Goal: Transaction & Acquisition: Obtain resource

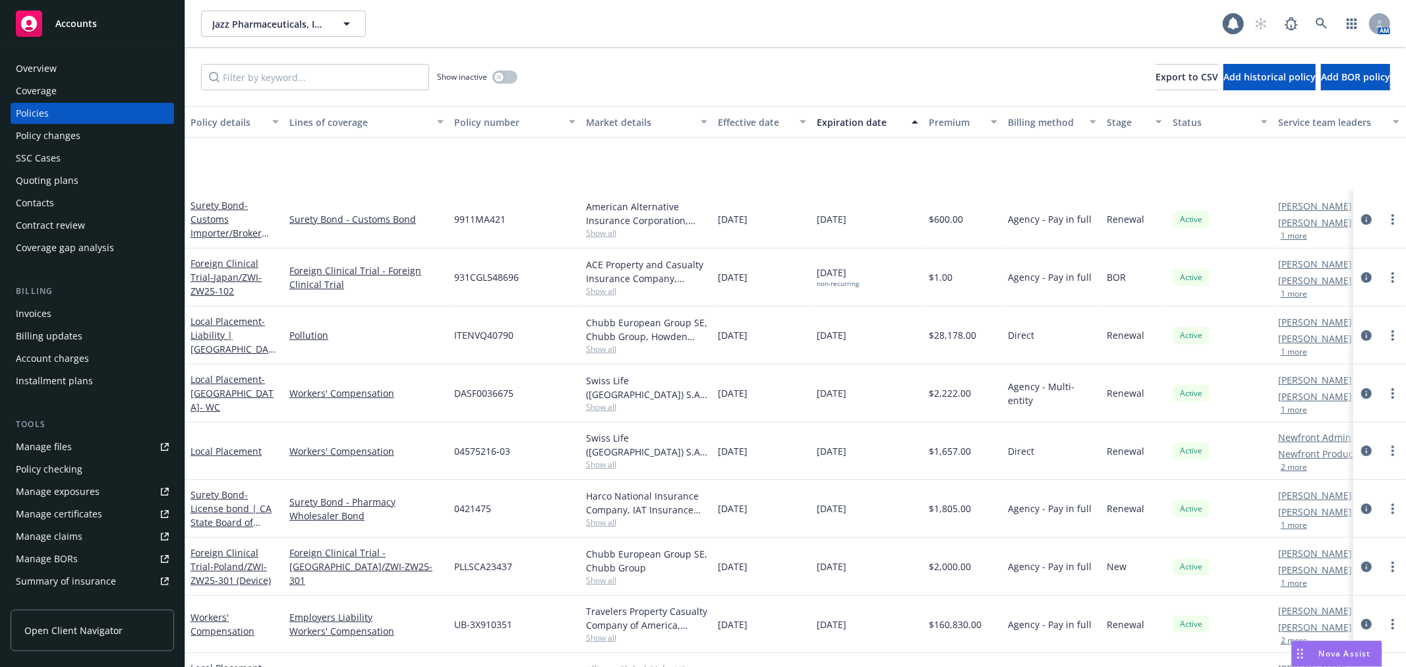
scroll to position [146, 0]
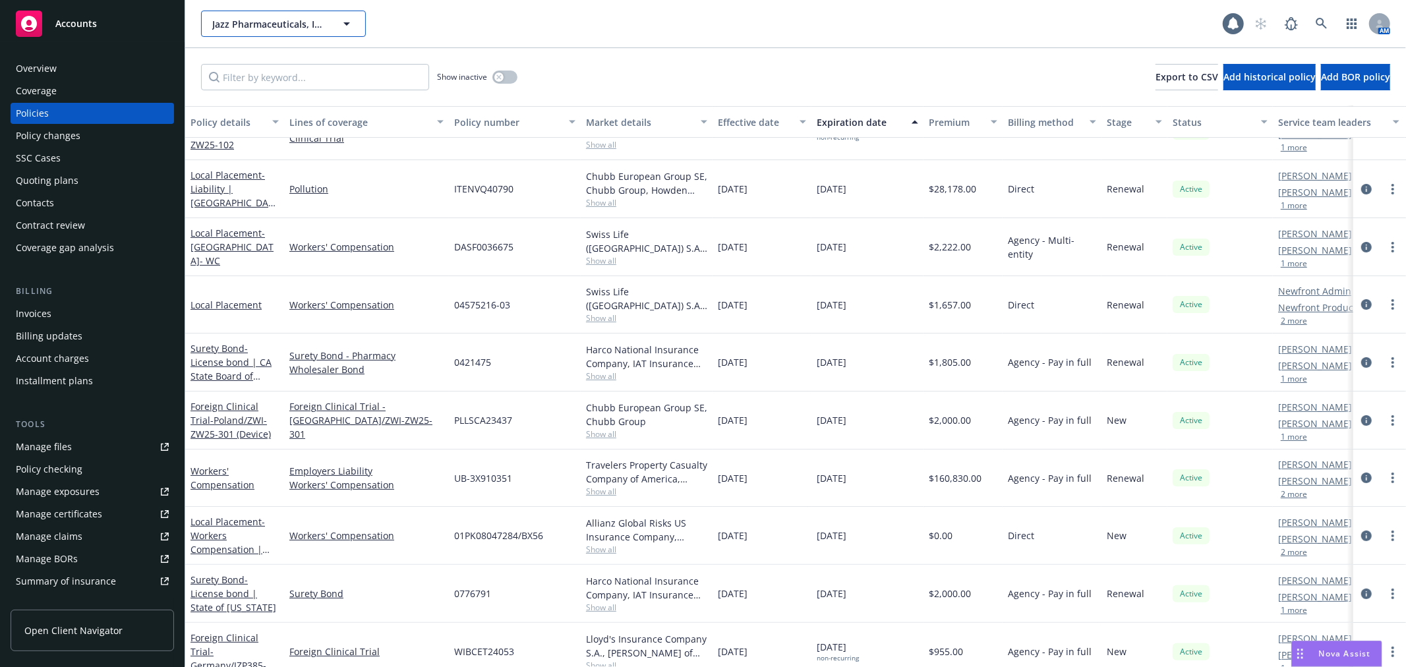
click at [279, 30] on button "Jazz Pharmaceuticals, Inc." at bounding box center [283, 24] width 165 height 26
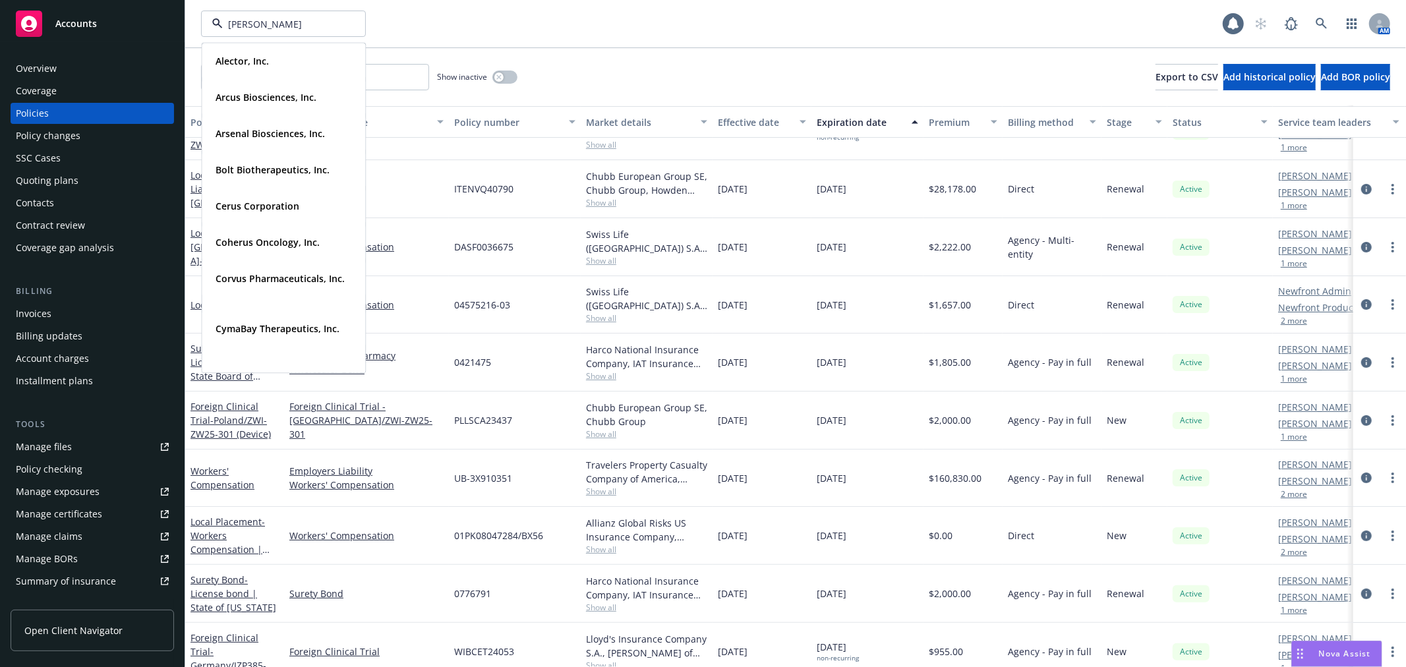
type input "trishul"
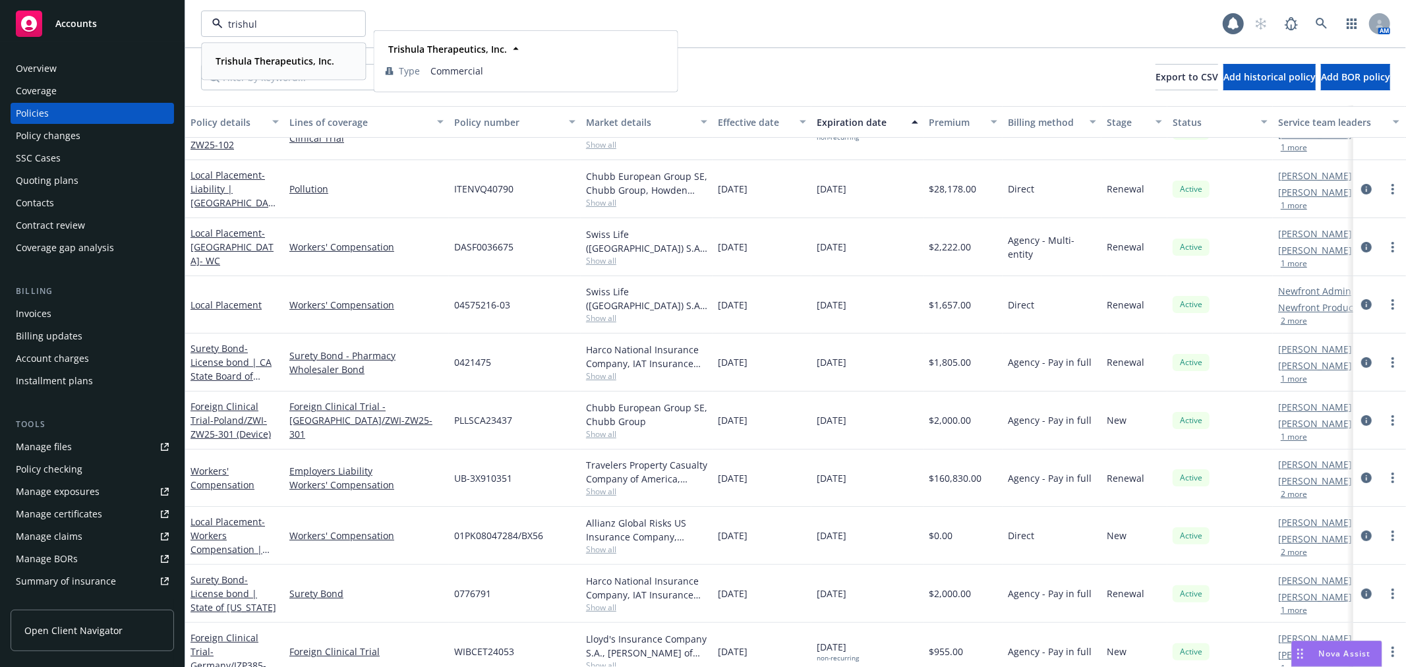
click at [245, 63] on strong "Trishula Therapeutics, Inc." at bounding box center [275, 61] width 119 height 13
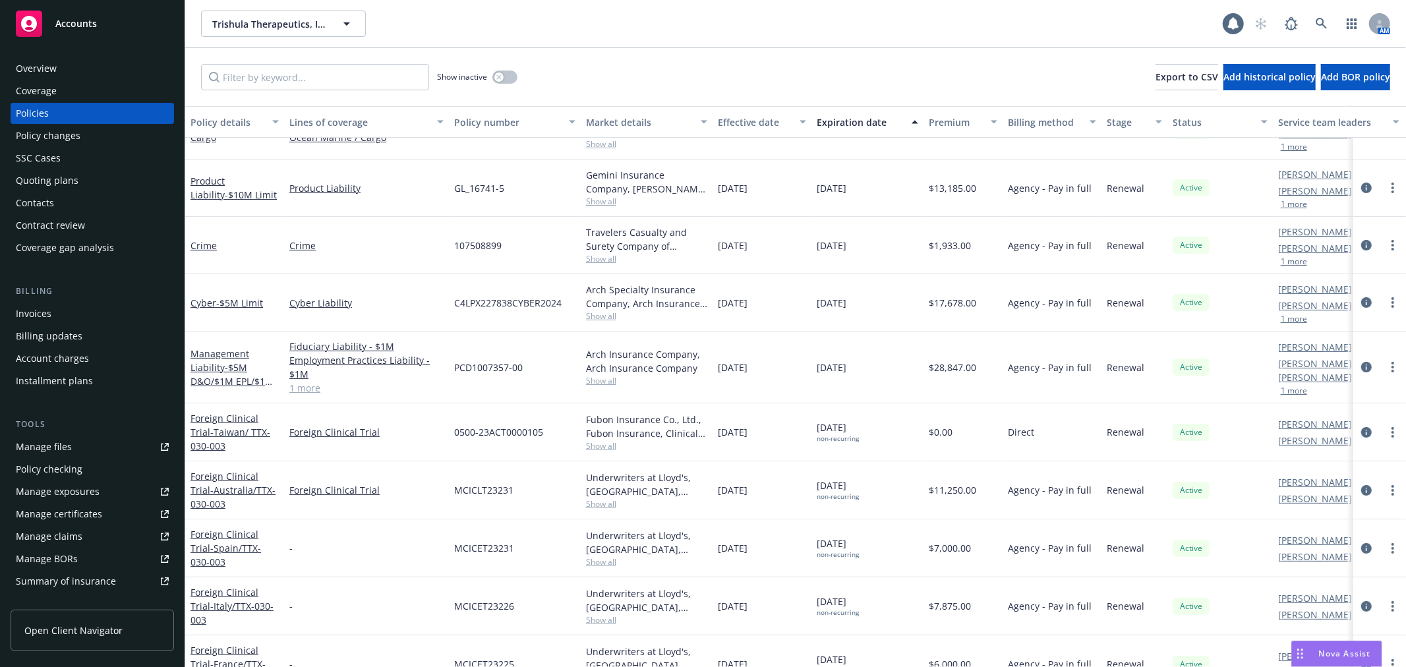
click at [64, 180] on div "Quoting plans" at bounding box center [47, 180] width 63 height 21
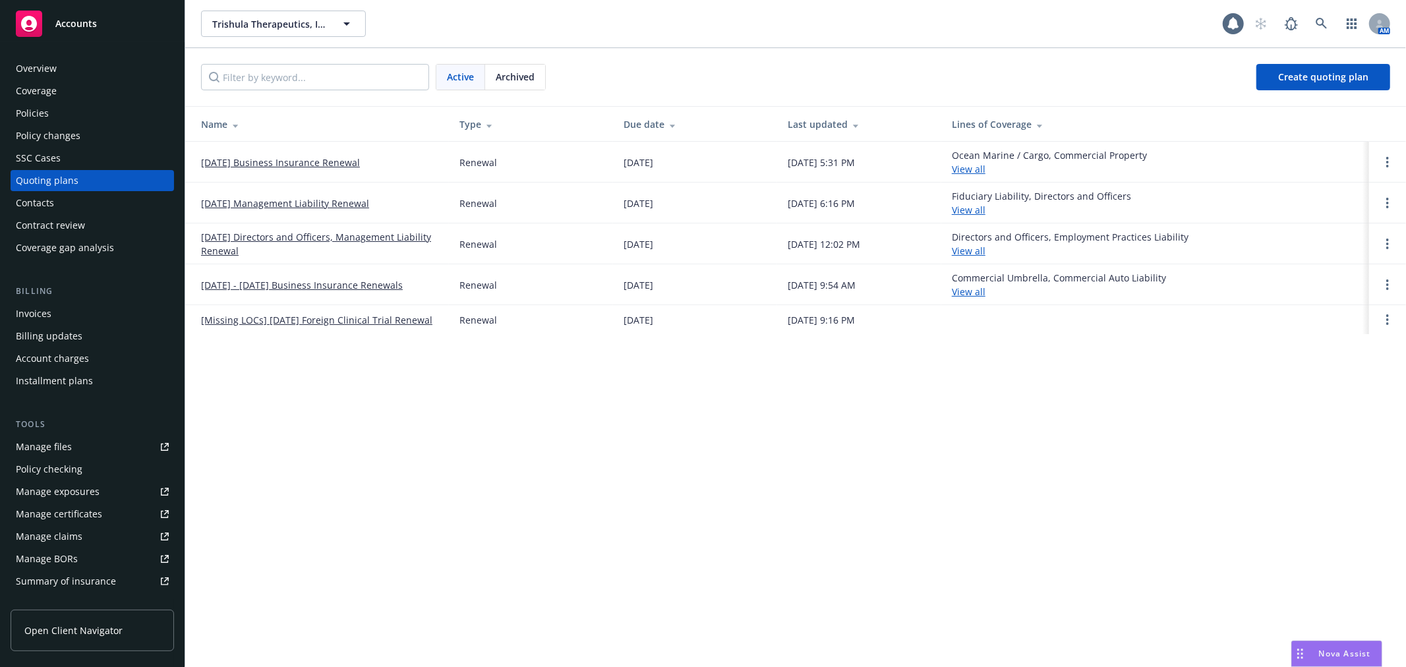
click at [826, 454] on div "Trishula Therapeutics, Inc. Trishula Therapeutics, Inc. 1 AM Active Archived Cr…" at bounding box center [795, 333] width 1221 height 667
click at [310, 159] on link "[DATE] Business Insurance Renewal" at bounding box center [280, 163] width 159 height 14
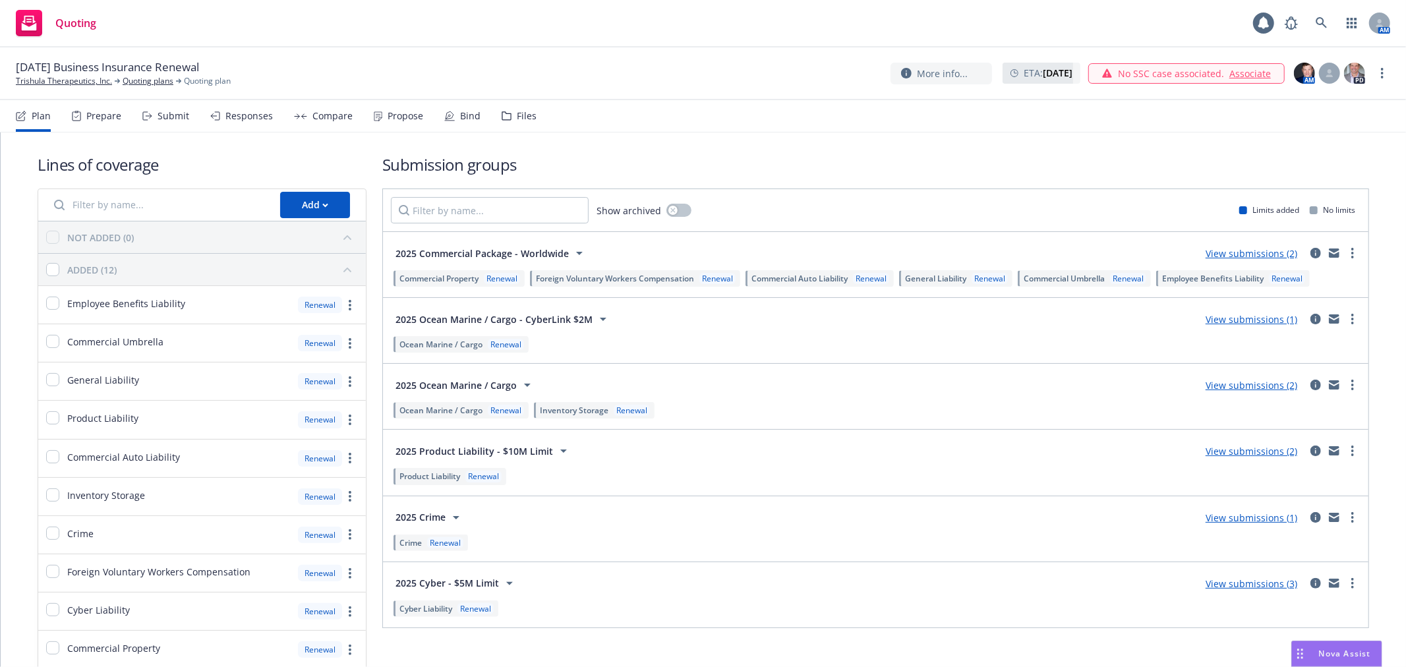
click at [338, 115] on div "Compare" at bounding box center [332, 116] width 40 height 11
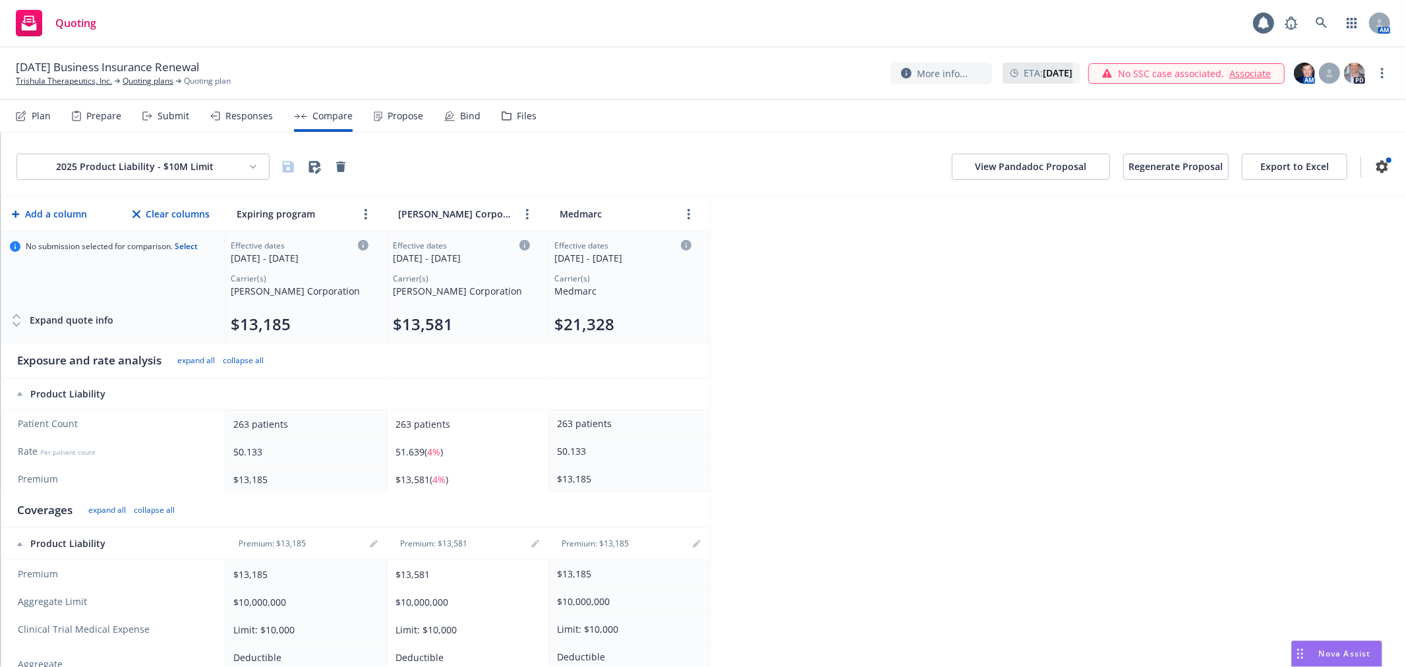
click at [1299, 171] on button "Export to Excel" at bounding box center [1294, 167] width 105 height 26
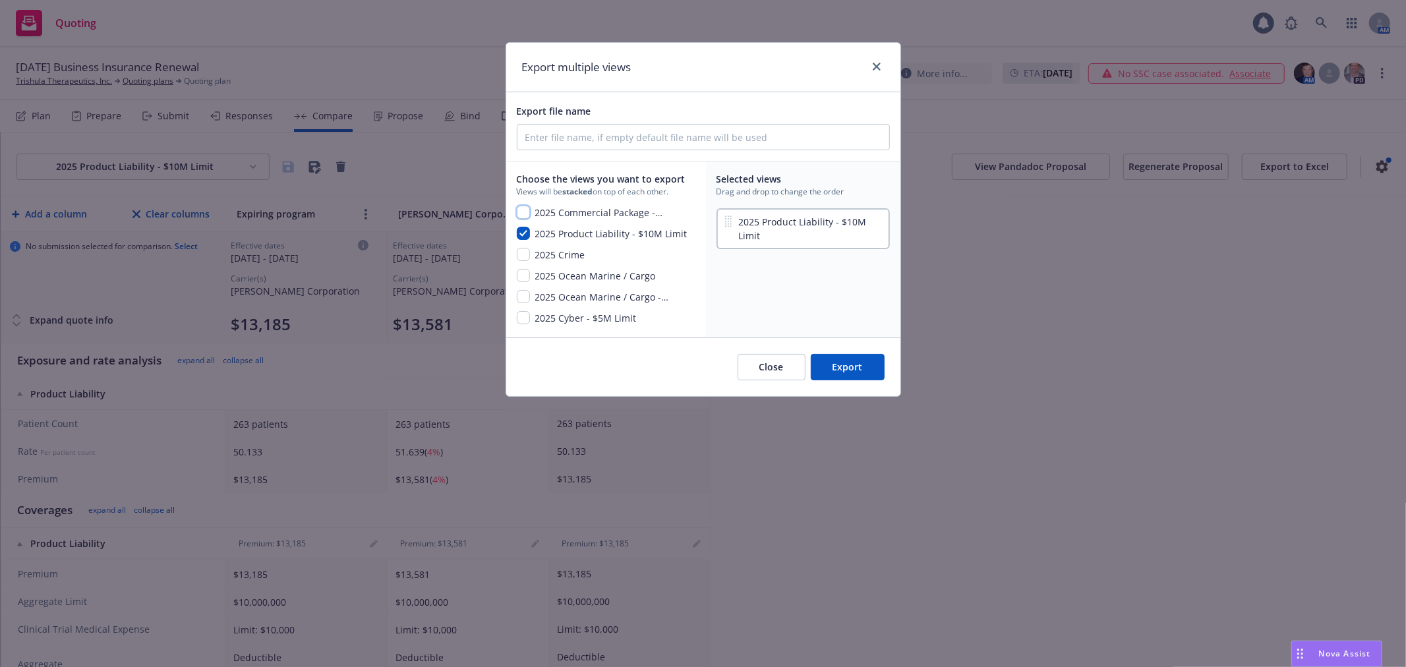
click at [524, 206] on input "checkbox" at bounding box center [523, 212] width 13 height 13
checkbox input "true"
click at [523, 254] on input "checkbox" at bounding box center [523, 254] width 13 height 13
checkbox input "true"
click at [525, 271] on input "checkbox" at bounding box center [523, 275] width 13 height 13
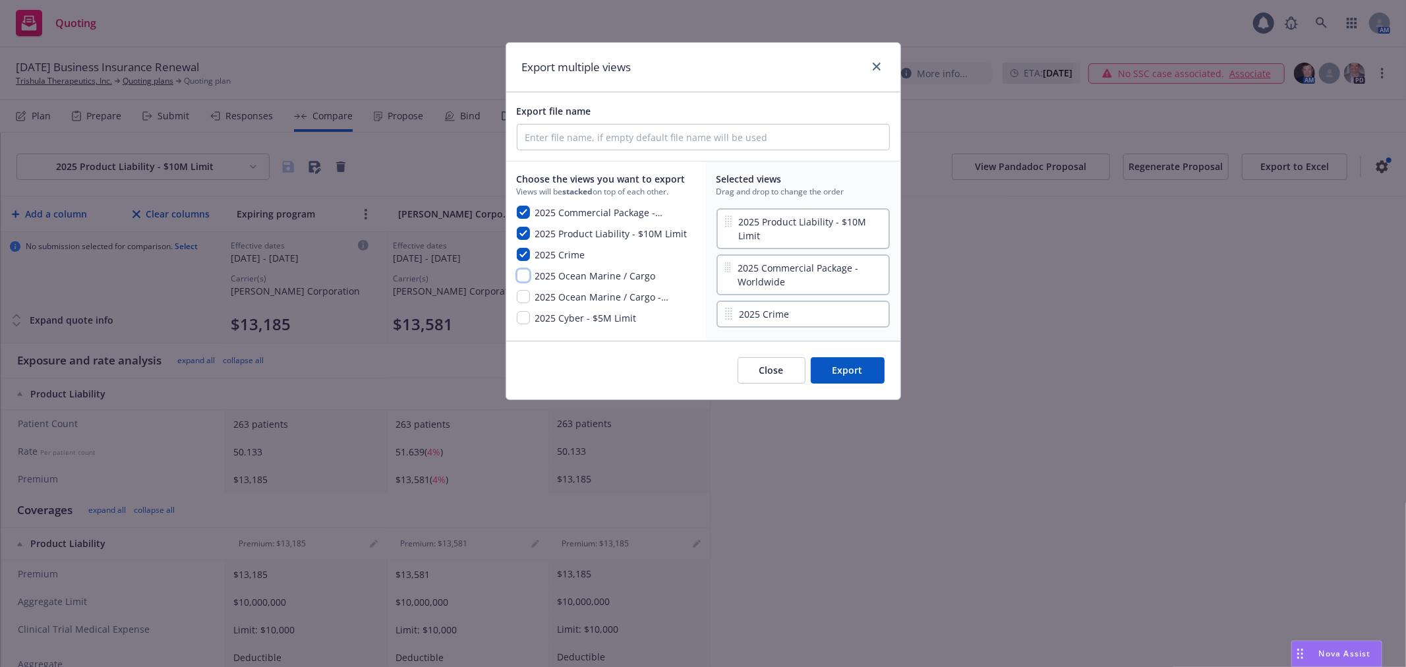
checkbox input "true"
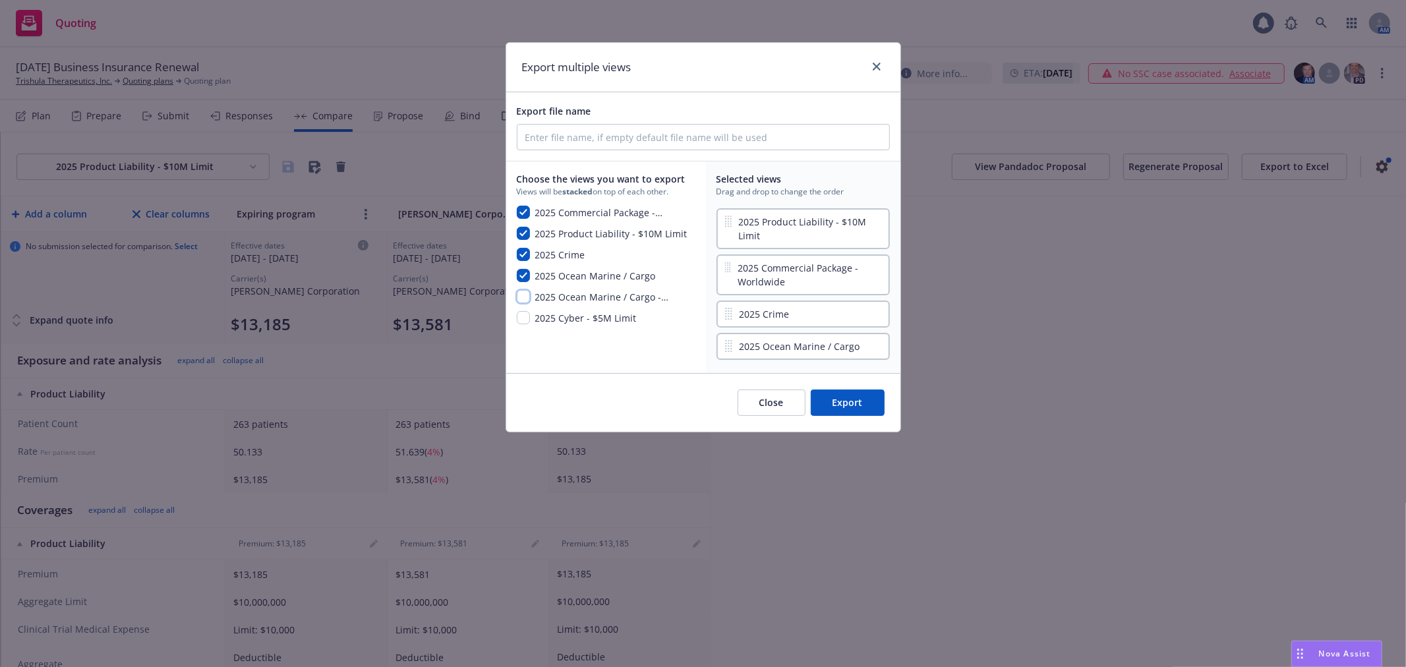
click at [523, 299] on input "checkbox" at bounding box center [523, 296] width 13 height 13
checkbox input "true"
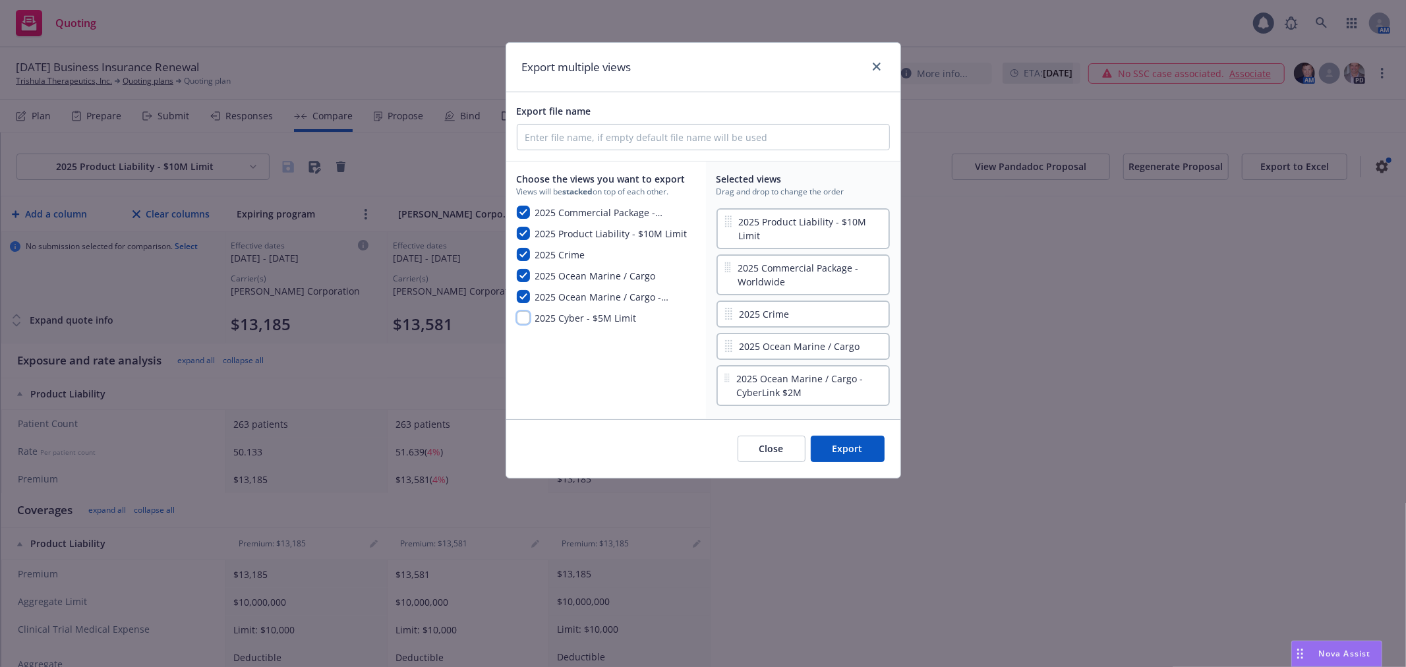
click at [522, 319] on input "checkbox" at bounding box center [523, 317] width 13 height 13
checkbox input "true"
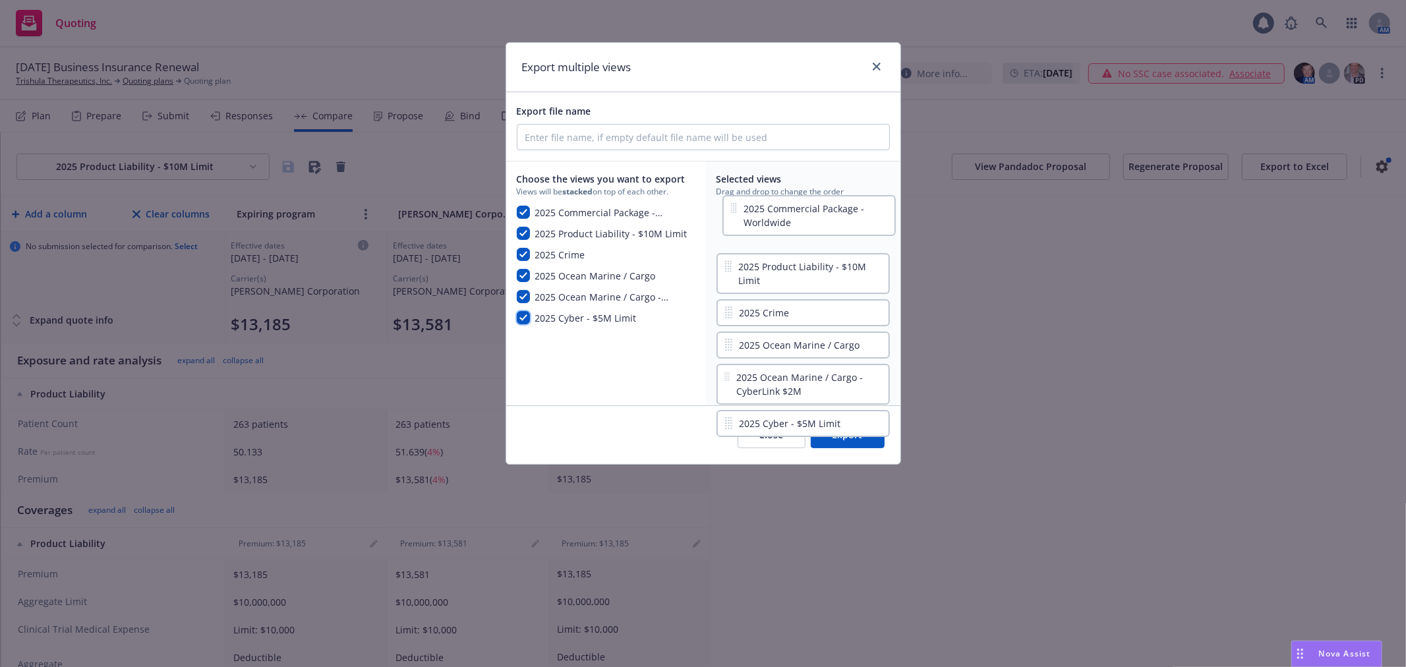
drag, startPoint x: 831, startPoint y: 245, endPoint x: 833, endPoint y: 216, distance: 29.0
click at [833, 216] on div "2025 Product Liability - $10M Limit 2025 Commercial Package - Worldwide 2025 Cr…" at bounding box center [803, 300] width 173 height 189
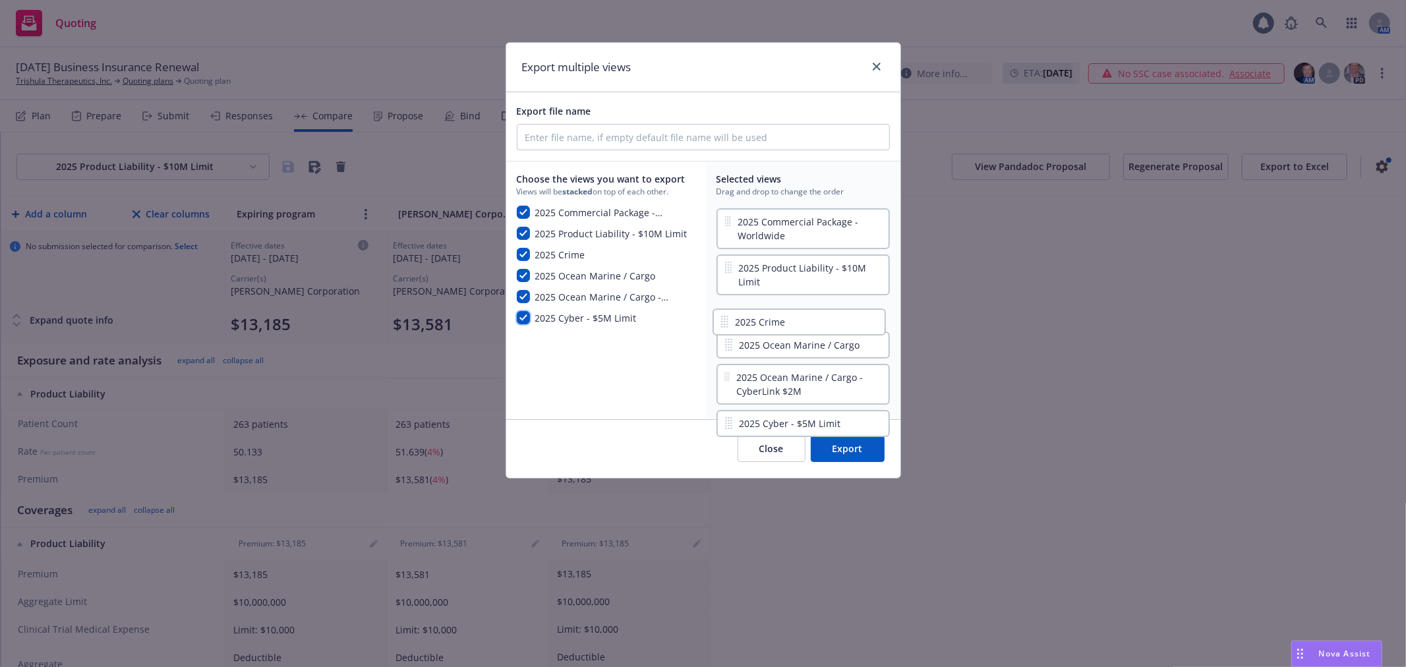
drag, startPoint x: 821, startPoint y: 307, endPoint x: 821, endPoint y: 324, distance: 17.1
click at [821, 324] on div "2025 Commercial Package - Worldwide 2025 Product Liability - $10M Limit 2025 Cr…" at bounding box center [803, 307] width 173 height 203
drag, startPoint x: 836, startPoint y: 419, endPoint x: 833, endPoint y: 317, distance: 102.2
click at [829, 301] on div "2025 Commercial Package - Worldwide 2025 Product Liability - $10M Limit 2025 Cr…" at bounding box center [803, 307] width 173 height 203
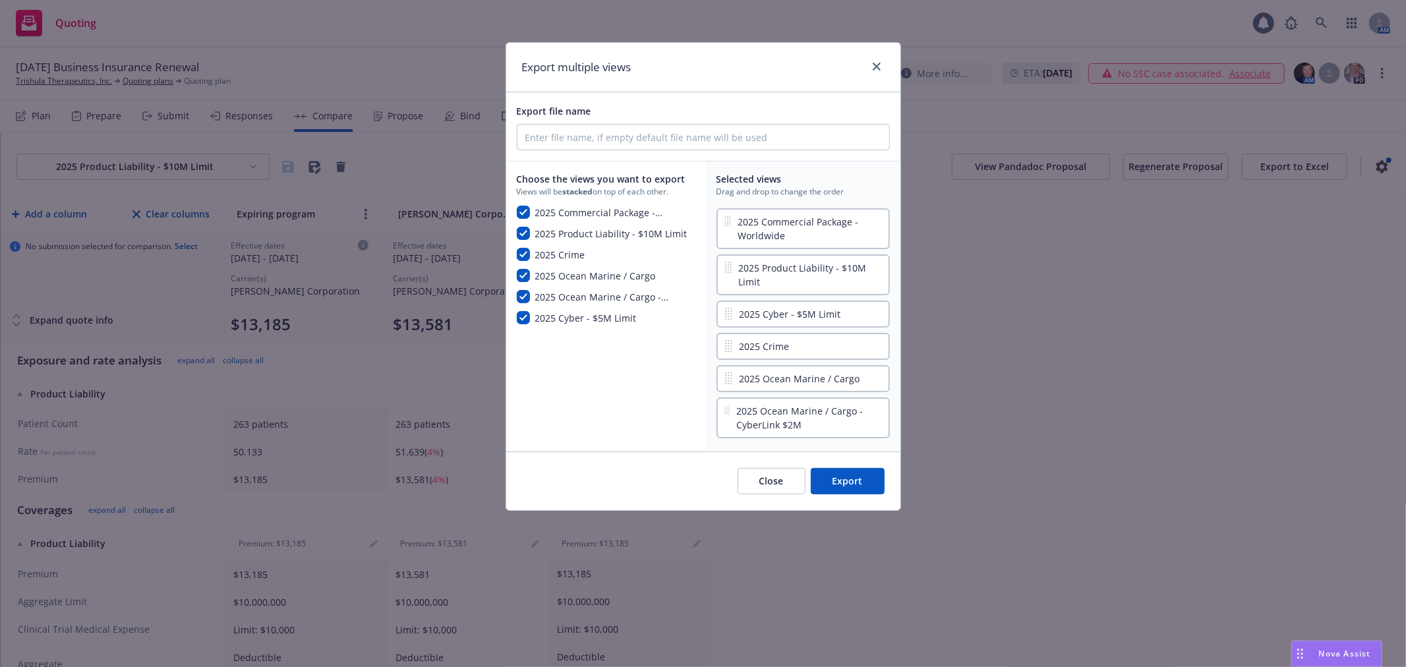
click at [860, 475] on button "Export" at bounding box center [848, 481] width 74 height 26
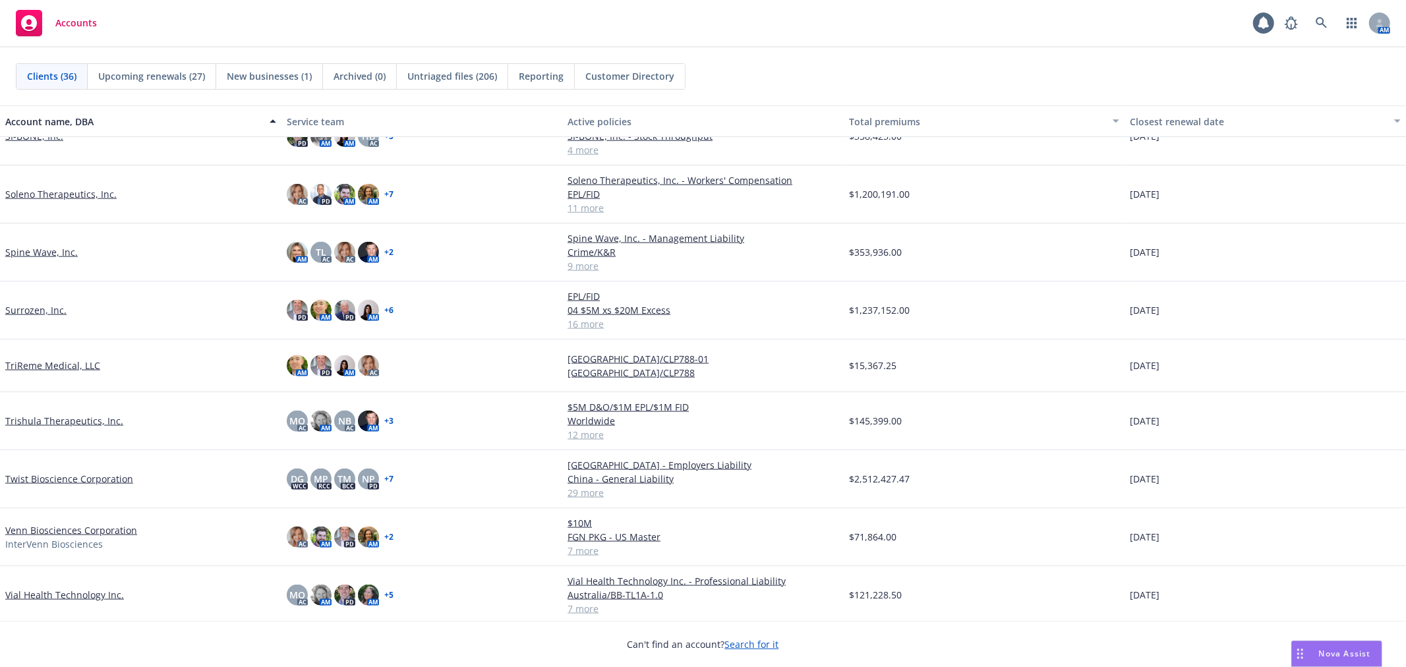
scroll to position [1462, 0]
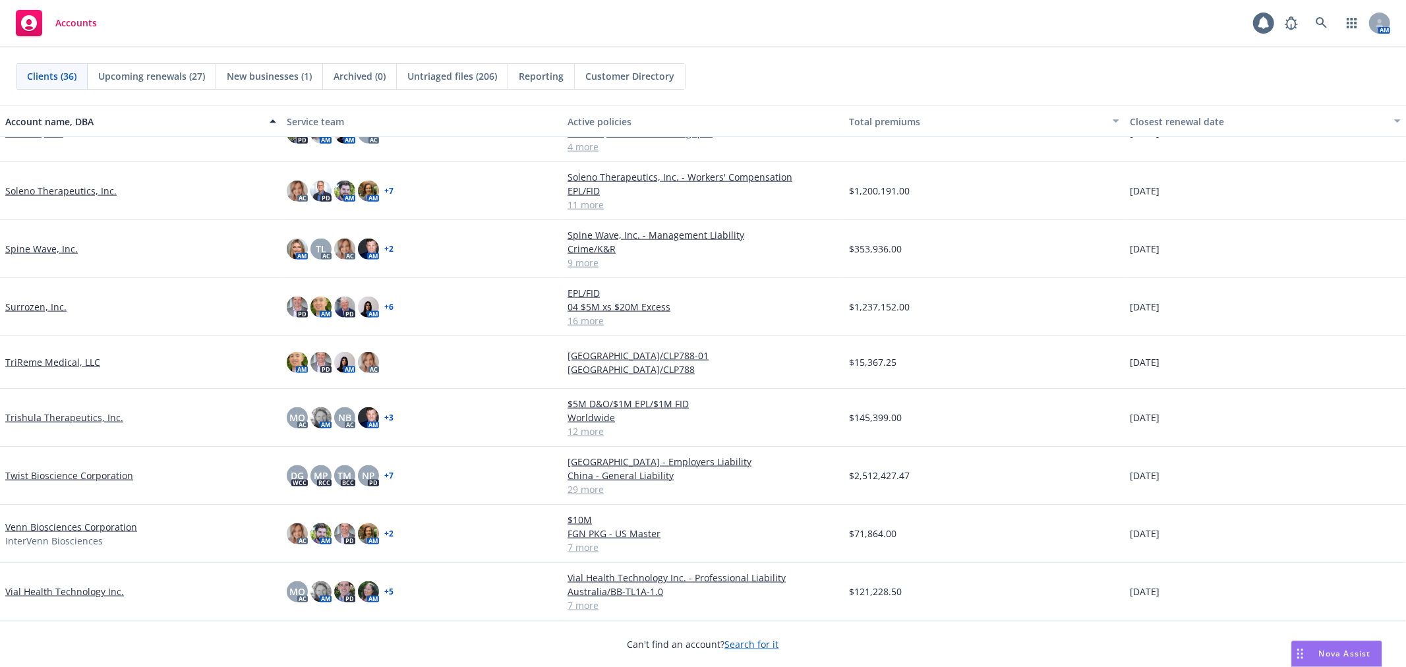
click at [56, 416] on link "Trishula Therapeutics, Inc." at bounding box center [64, 418] width 118 height 14
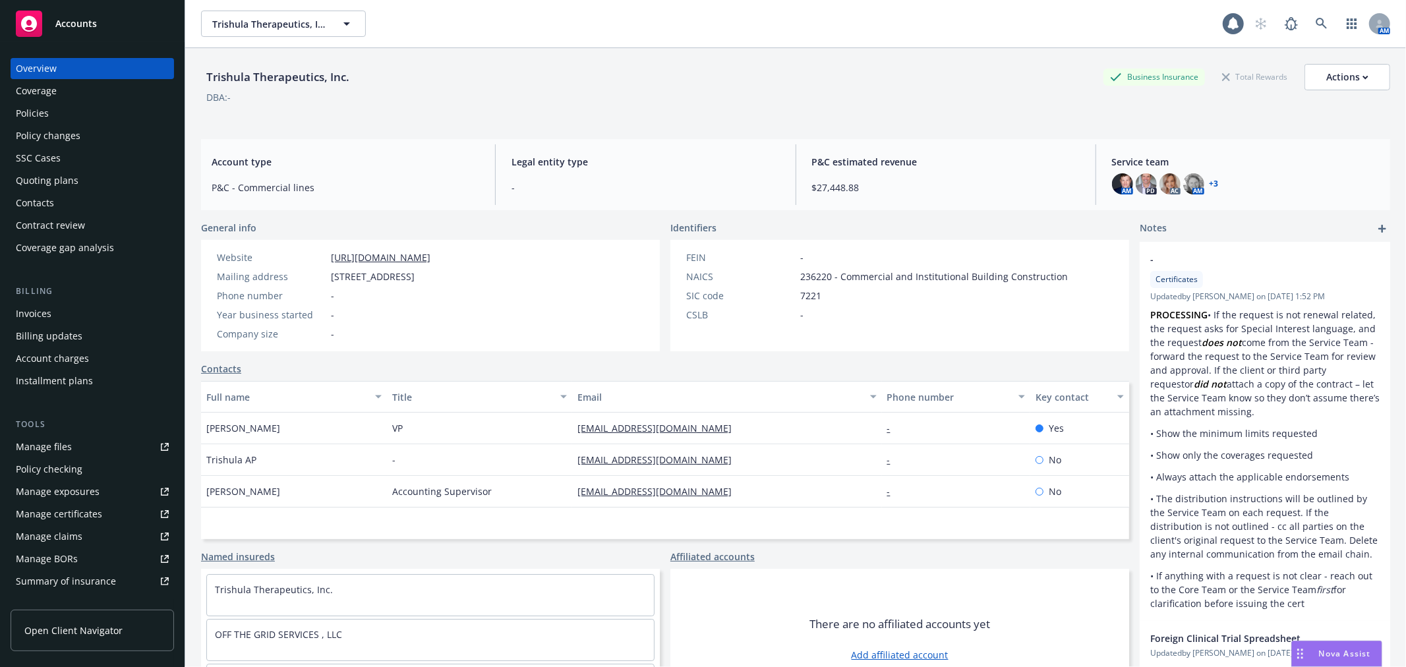
click at [60, 114] on div "Policies" at bounding box center [92, 113] width 153 height 21
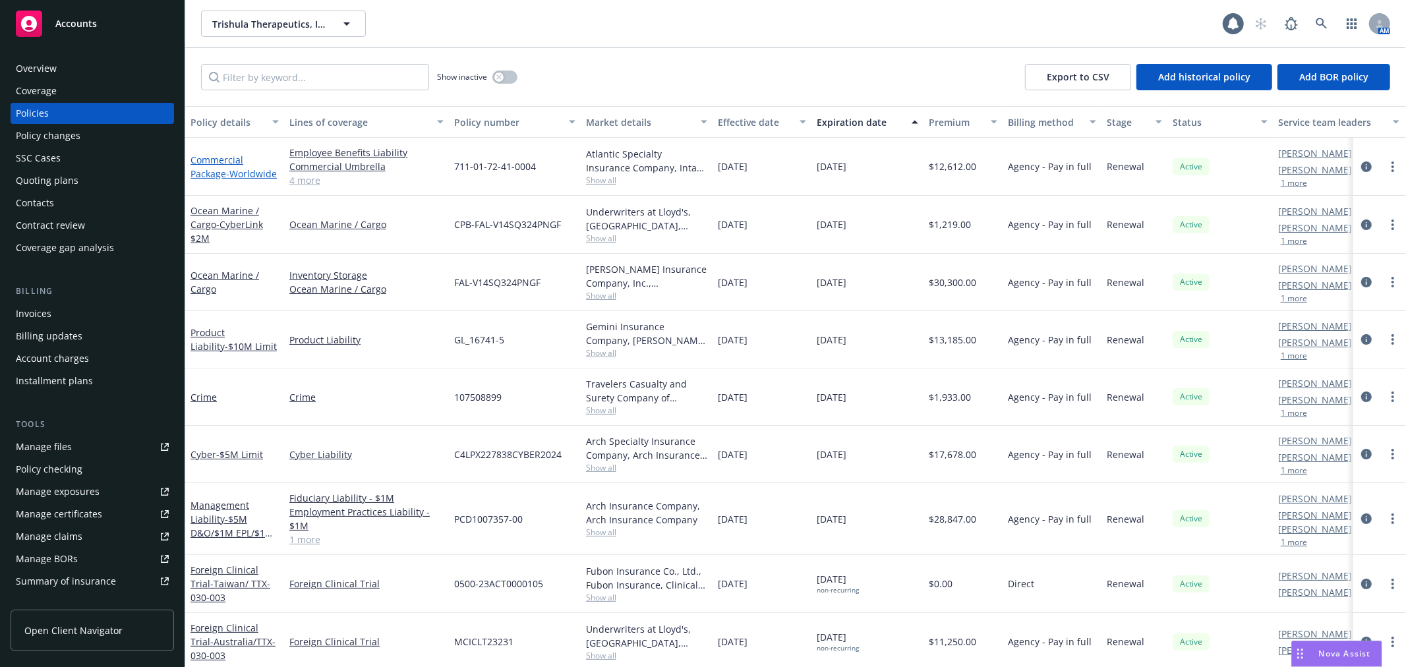
click at [213, 162] on link "Commercial Package - Worldwide" at bounding box center [234, 167] width 86 height 26
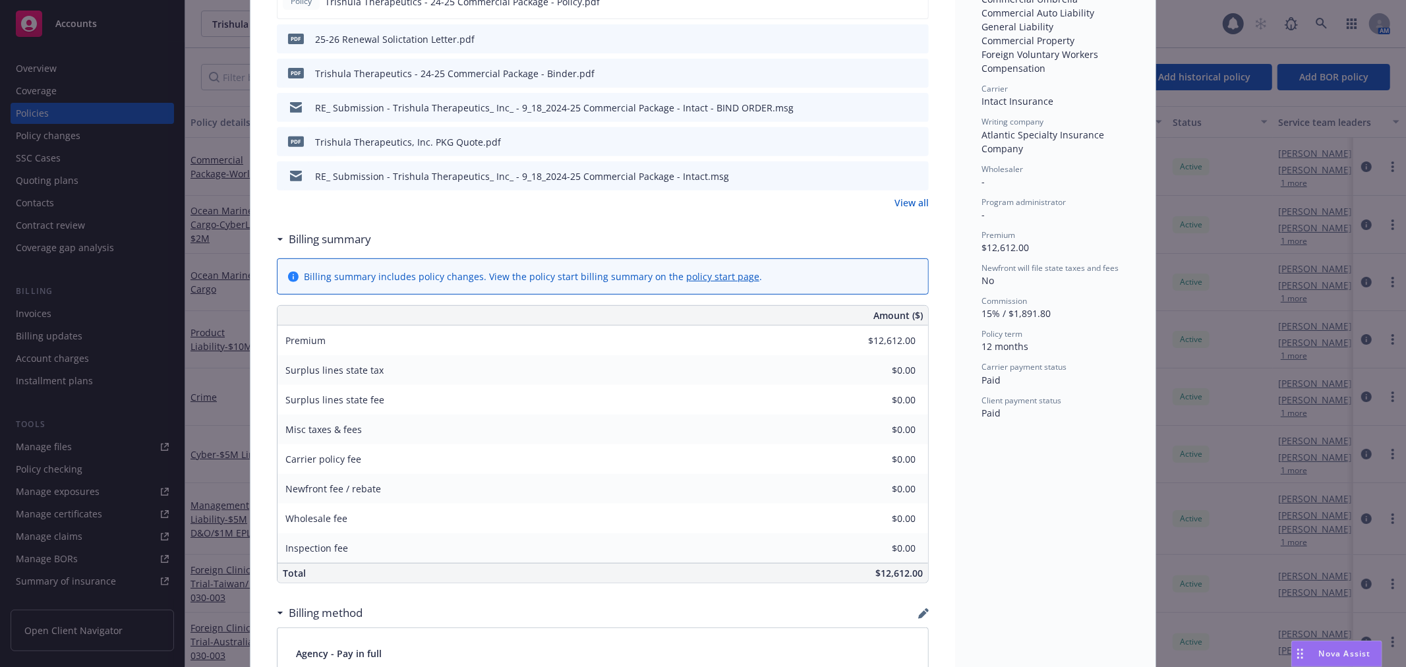
scroll to position [439, 0]
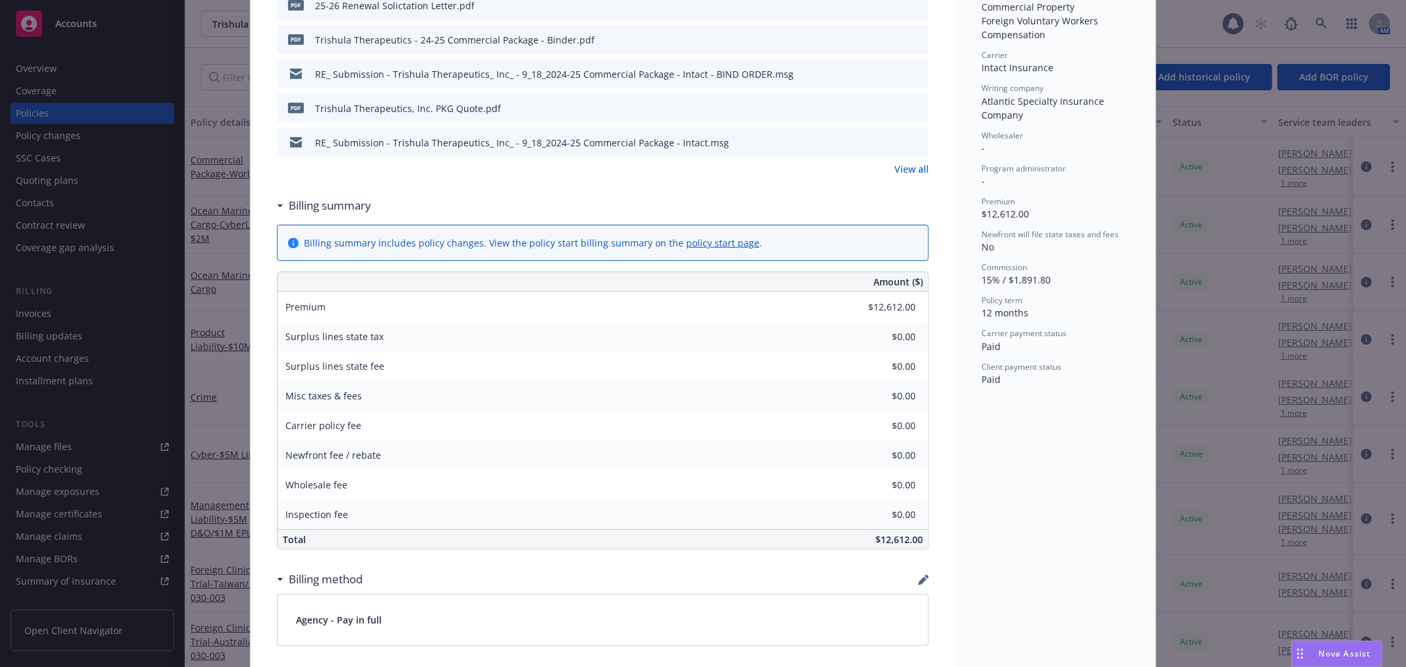
click at [177, 403] on div "Policy Commercial Package - Worldwide Add internal notes here... View claims Vi…" at bounding box center [703, 333] width 1406 height 667
click at [225, 242] on div "Policy Commercial Package - Worldwide Add internal notes here... View claims Vi…" at bounding box center [703, 333] width 1406 height 667
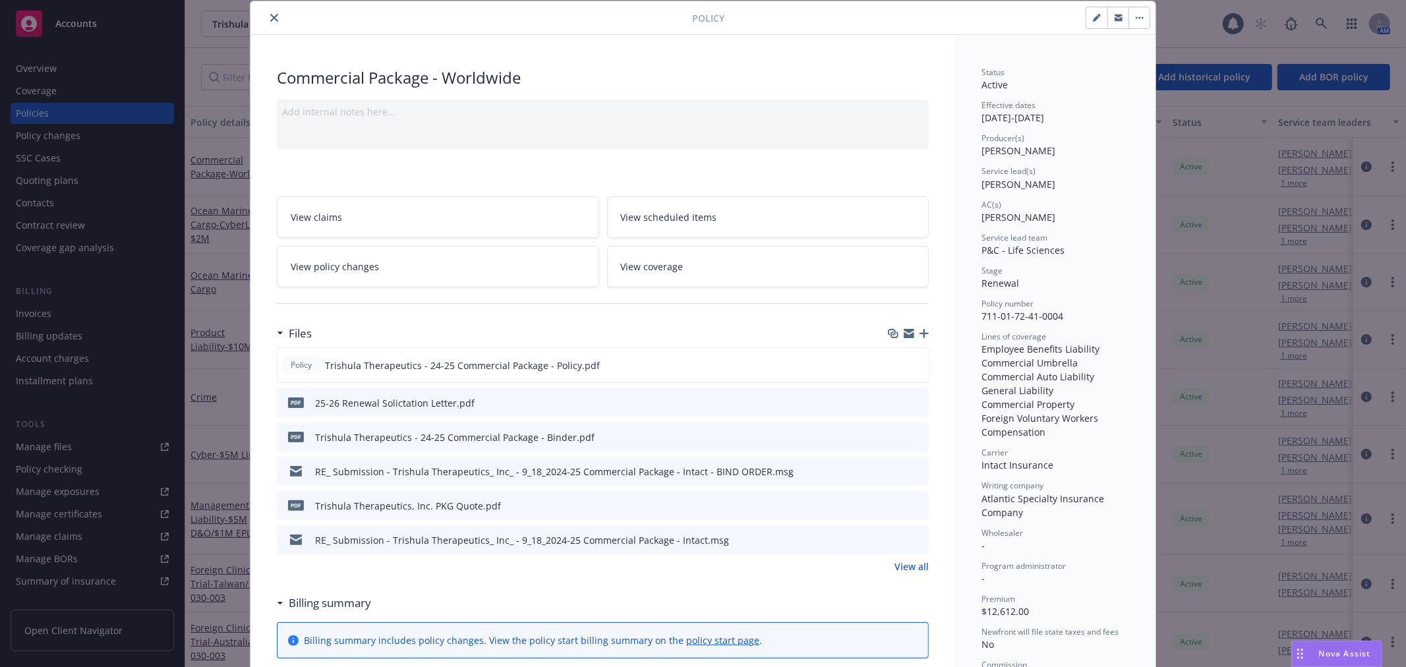
scroll to position [0, 0]
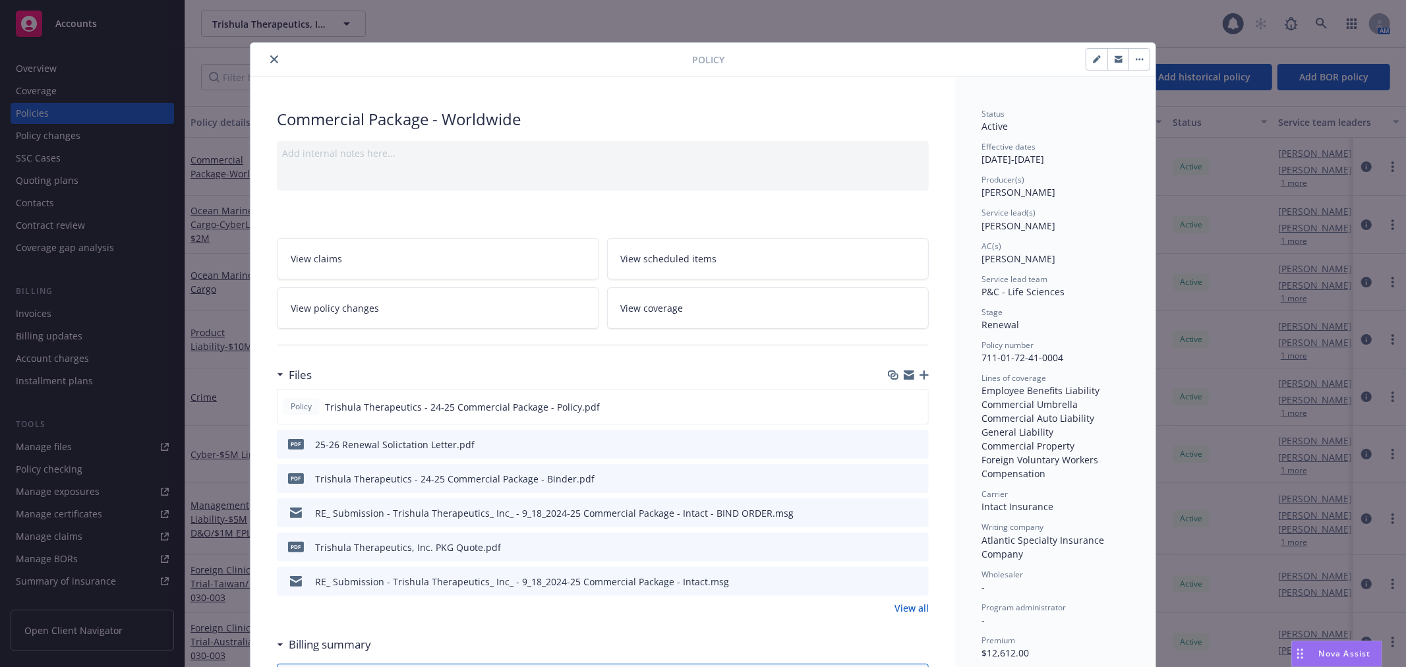
click at [270, 55] on icon "close" at bounding box center [274, 59] width 8 height 8
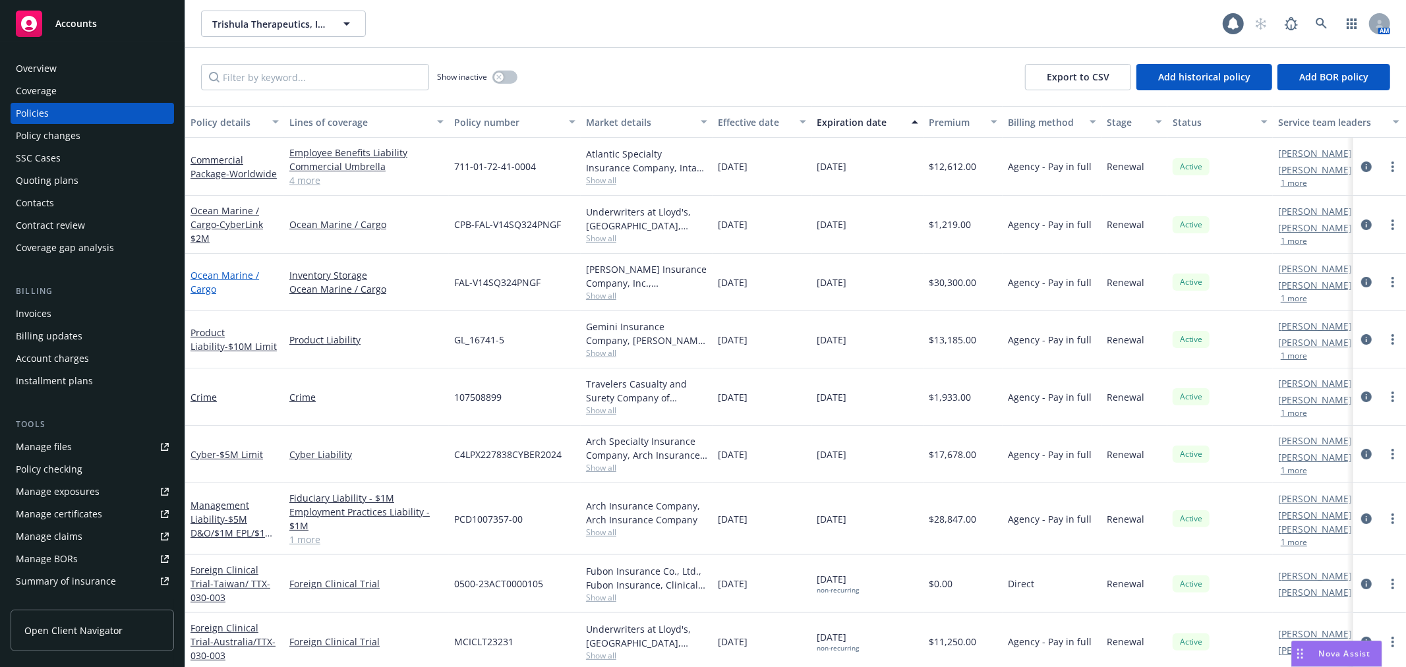
click at [219, 273] on link "Ocean Marine / Cargo" at bounding box center [225, 282] width 69 height 26
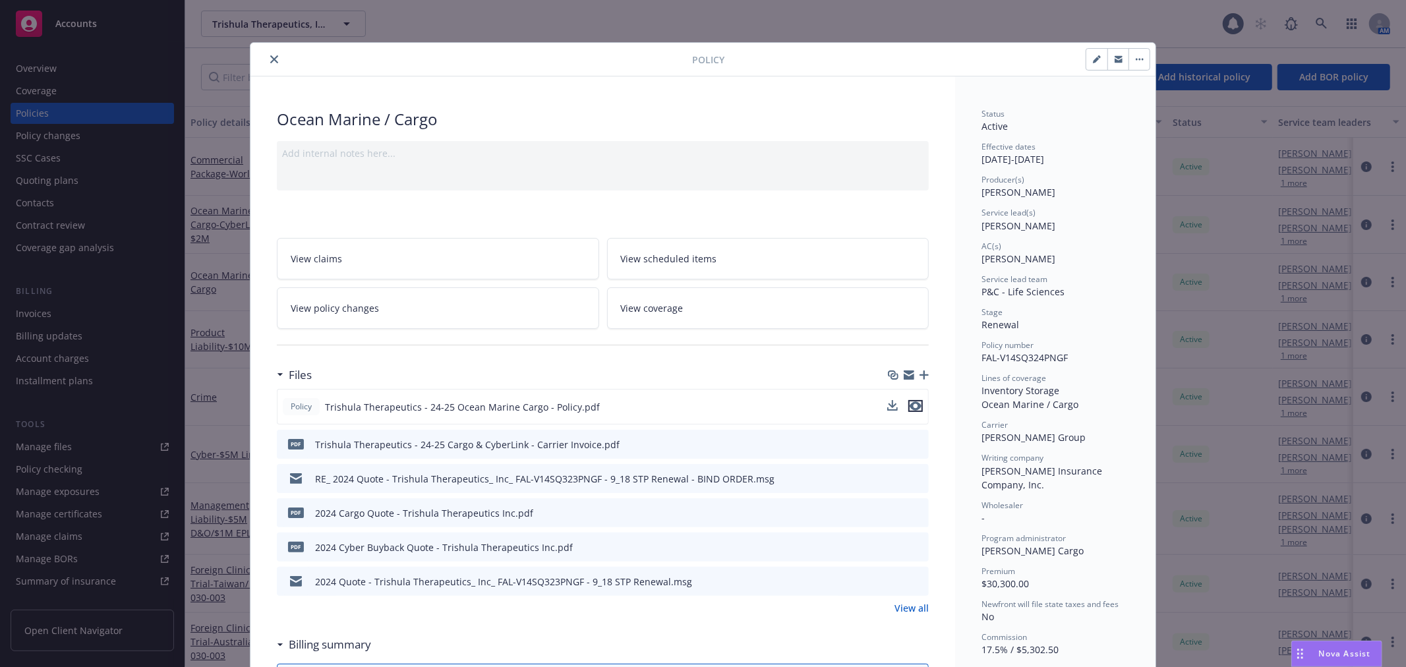
click at [910, 405] on icon "preview file" at bounding box center [916, 405] width 12 height 9
click at [272, 62] on icon "close" at bounding box center [274, 59] width 8 height 8
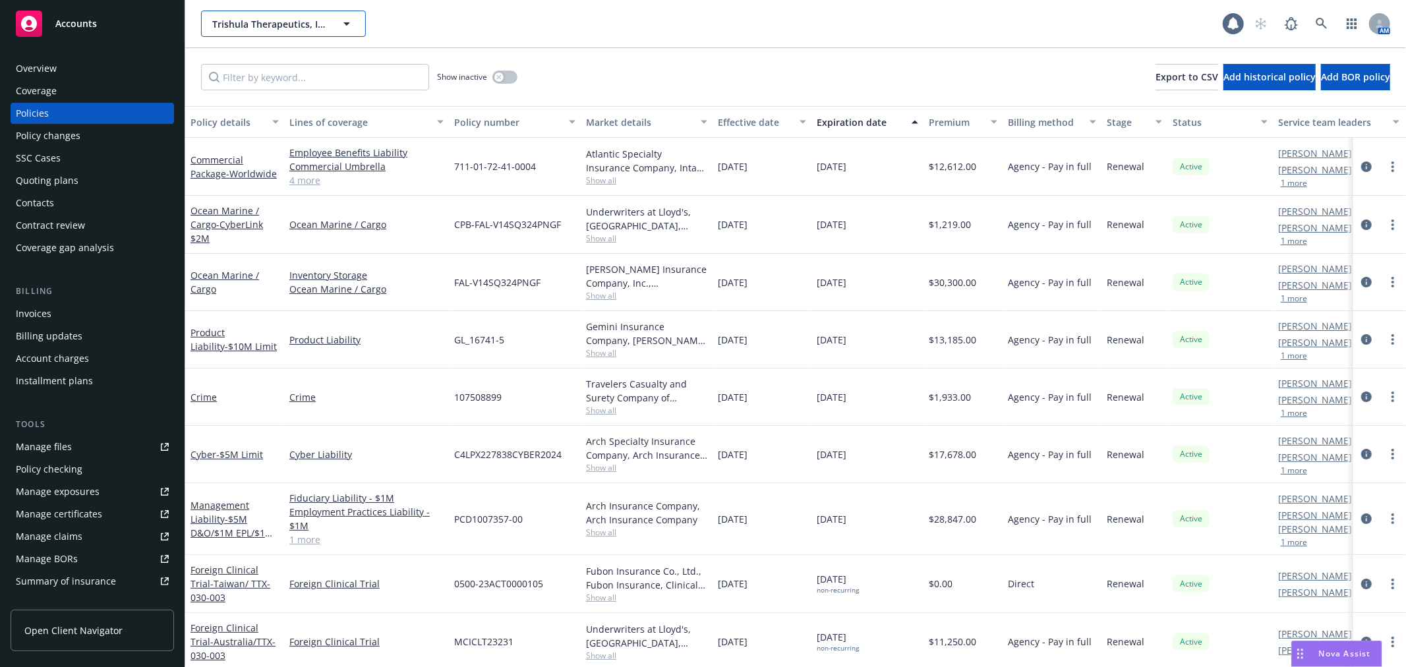
click at [277, 20] on span "Trishula Therapeutics, Inc." at bounding box center [269, 24] width 114 height 14
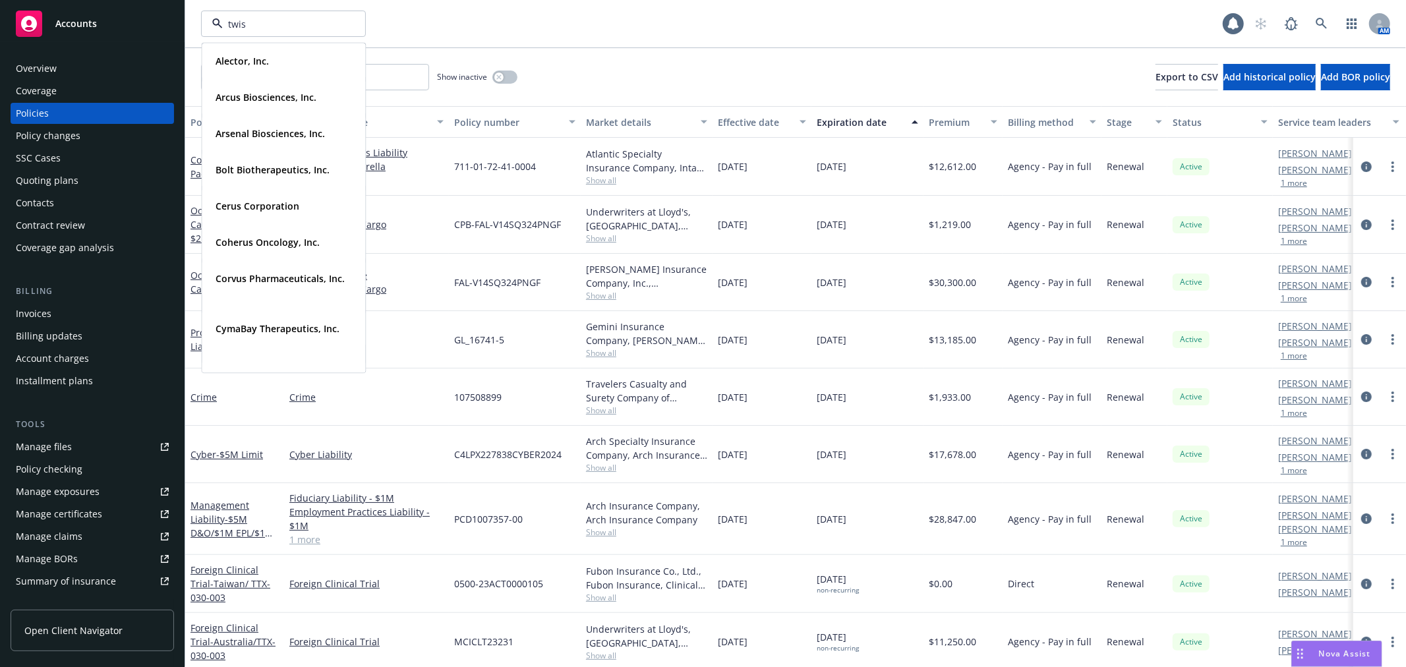
type input "twist"
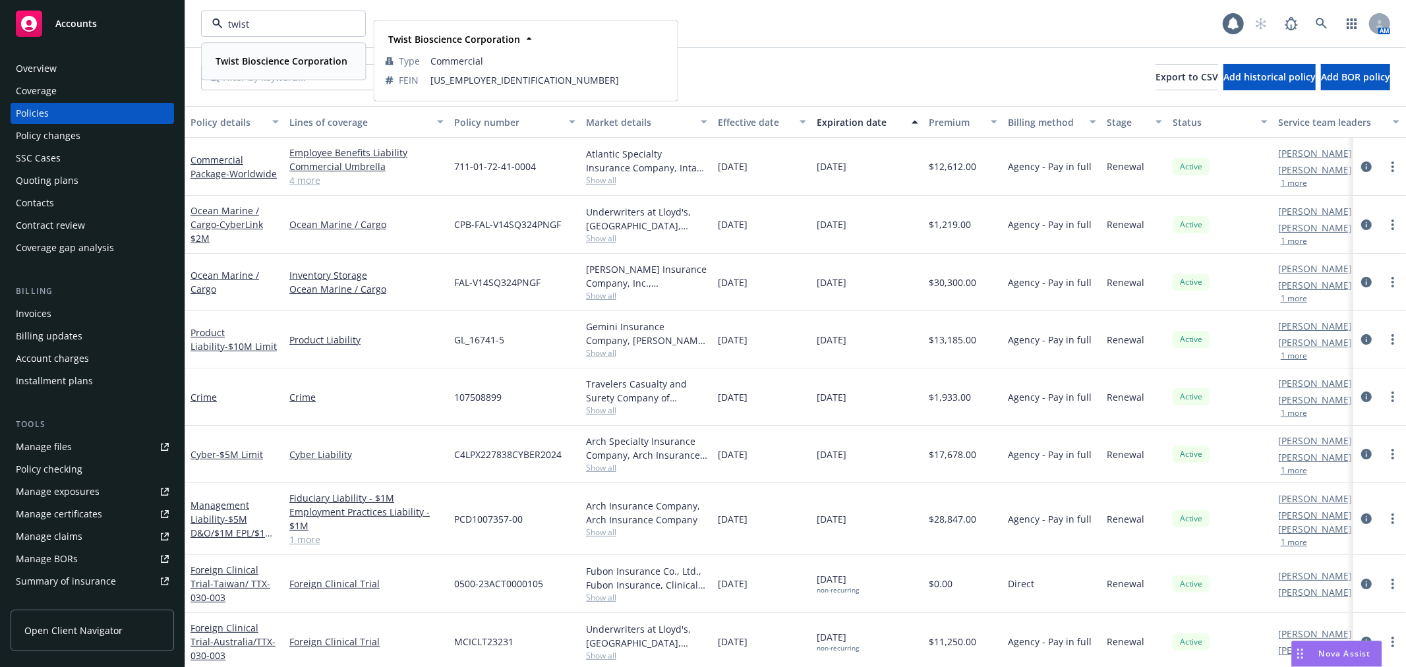
click at [282, 61] on strong "Twist Bioscience Corporation" at bounding box center [282, 61] width 132 height 13
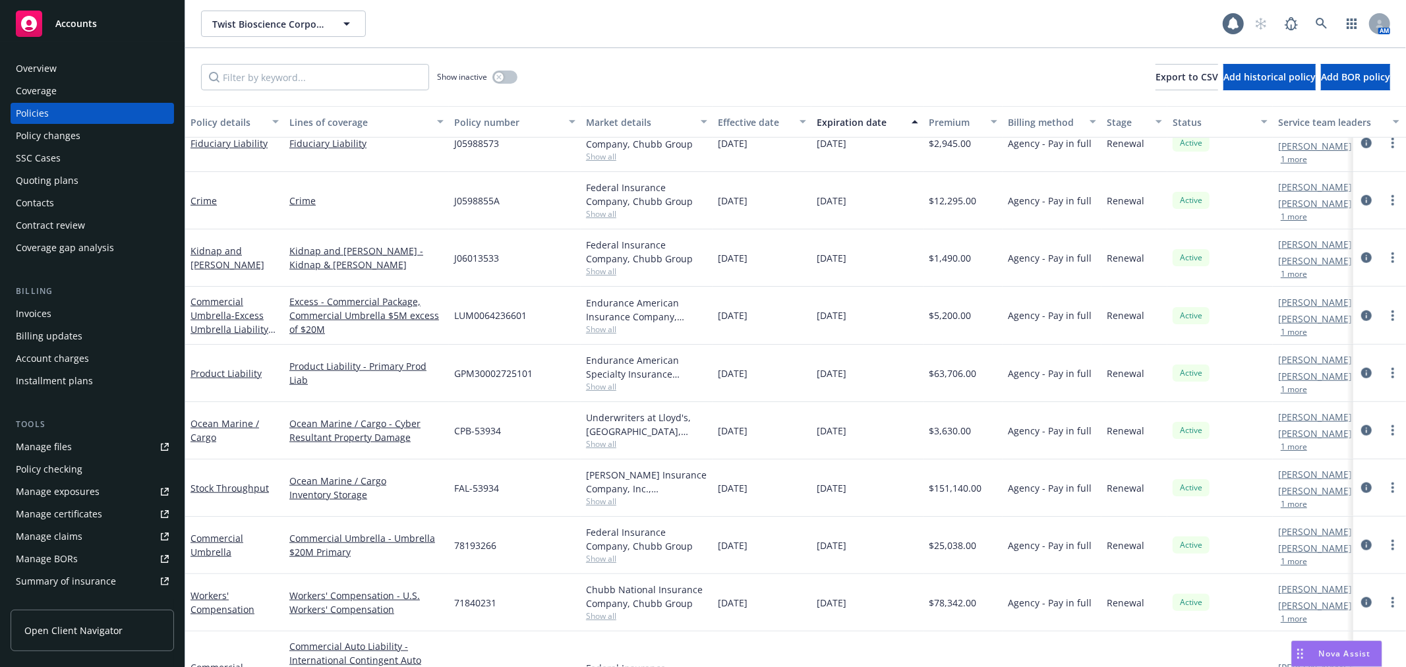
scroll to position [1098, 0]
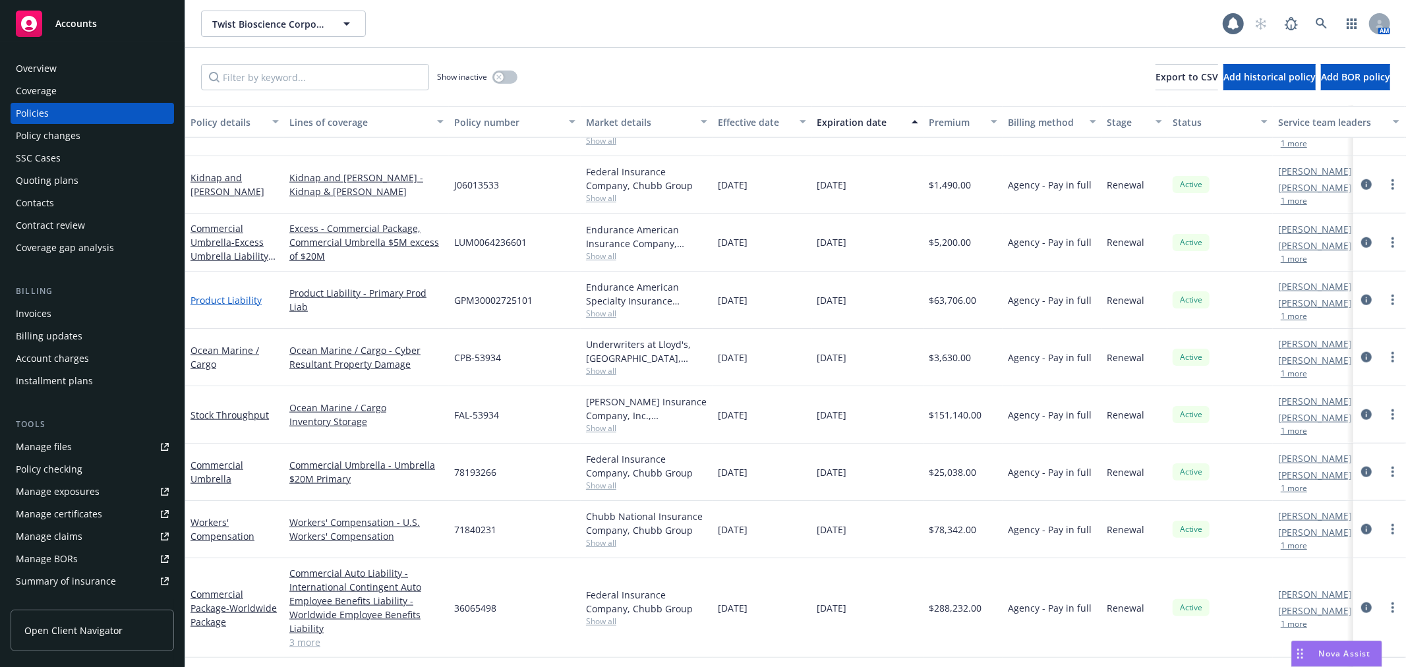
click at [233, 299] on link "Product Liability" at bounding box center [226, 300] width 71 height 13
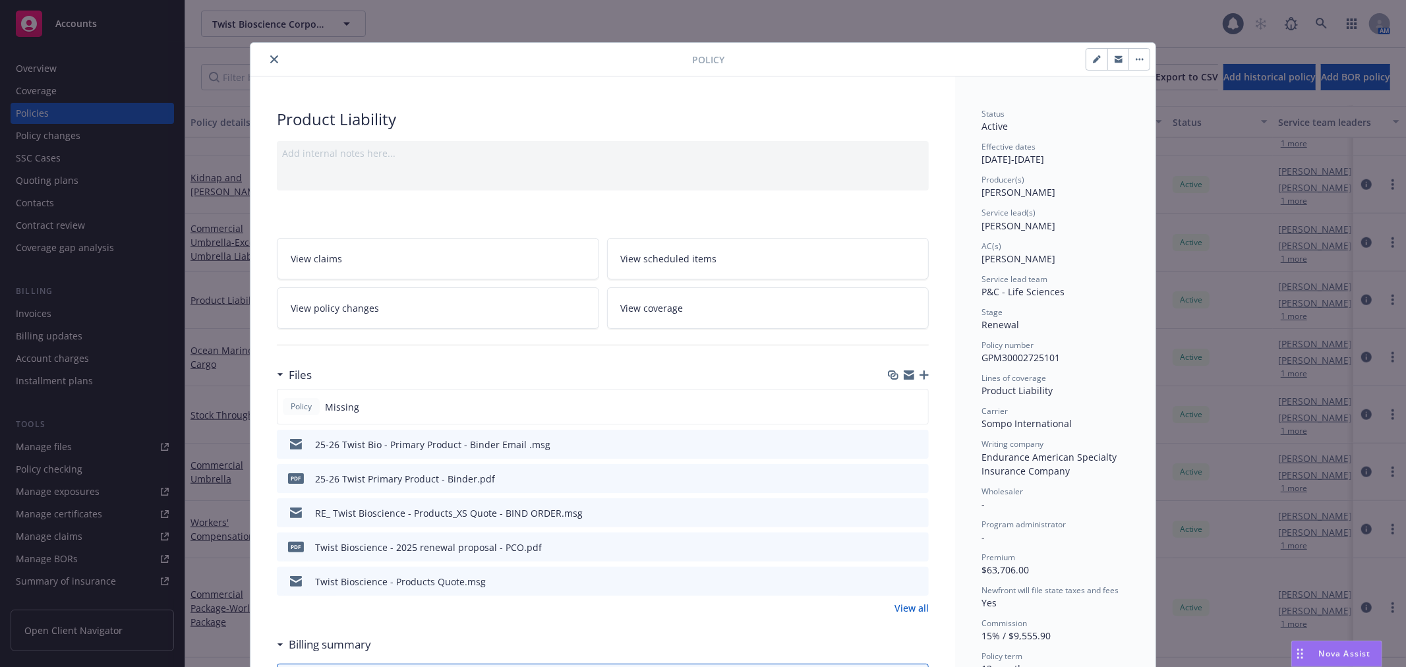
click at [274, 61] on button "close" at bounding box center [274, 59] width 16 height 16
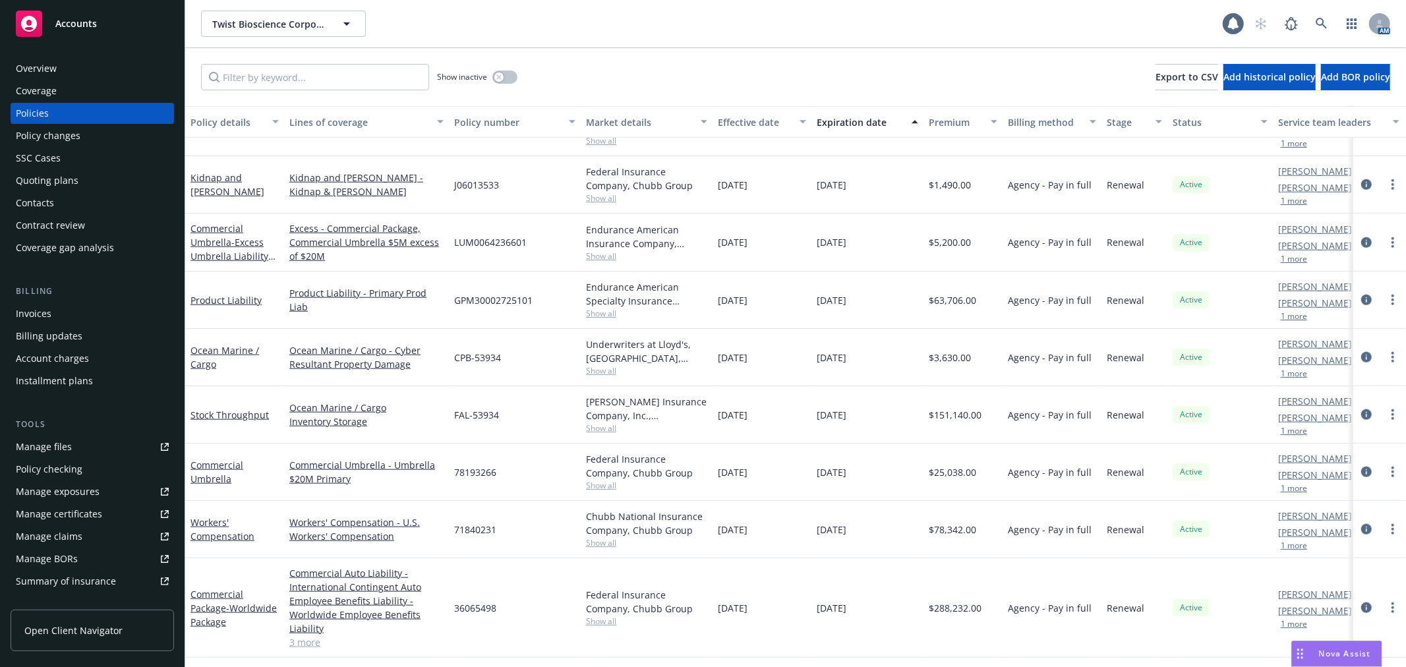
scroll to position [73, 0]
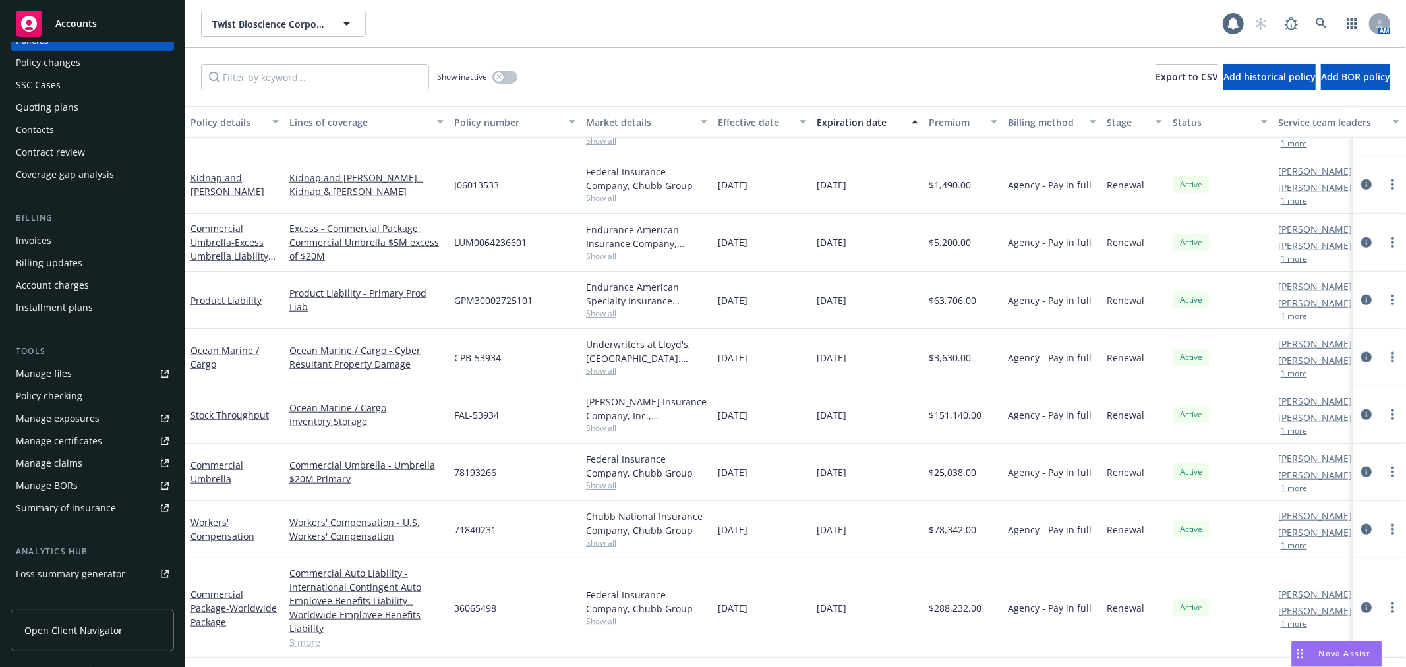
click at [73, 435] on div "Manage certificates" at bounding box center [59, 440] width 86 height 21
click at [330, 84] on input "Filter by keyword..." at bounding box center [315, 77] width 228 height 26
click at [69, 443] on div "Manage certificates" at bounding box center [59, 440] width 86 height 21
click at [262, 28] on span "Twist Bioscience Corporation" at bounding box center [269, 24] width 114 height 14
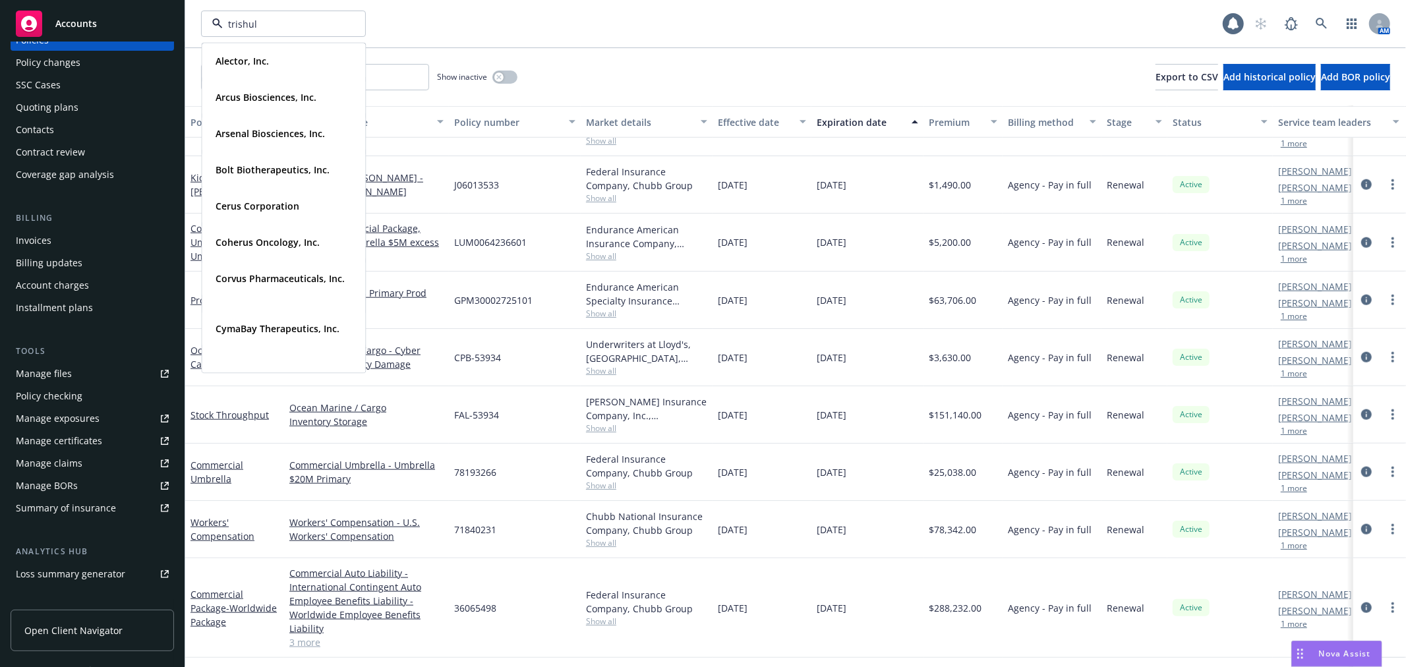
type input "trishula"
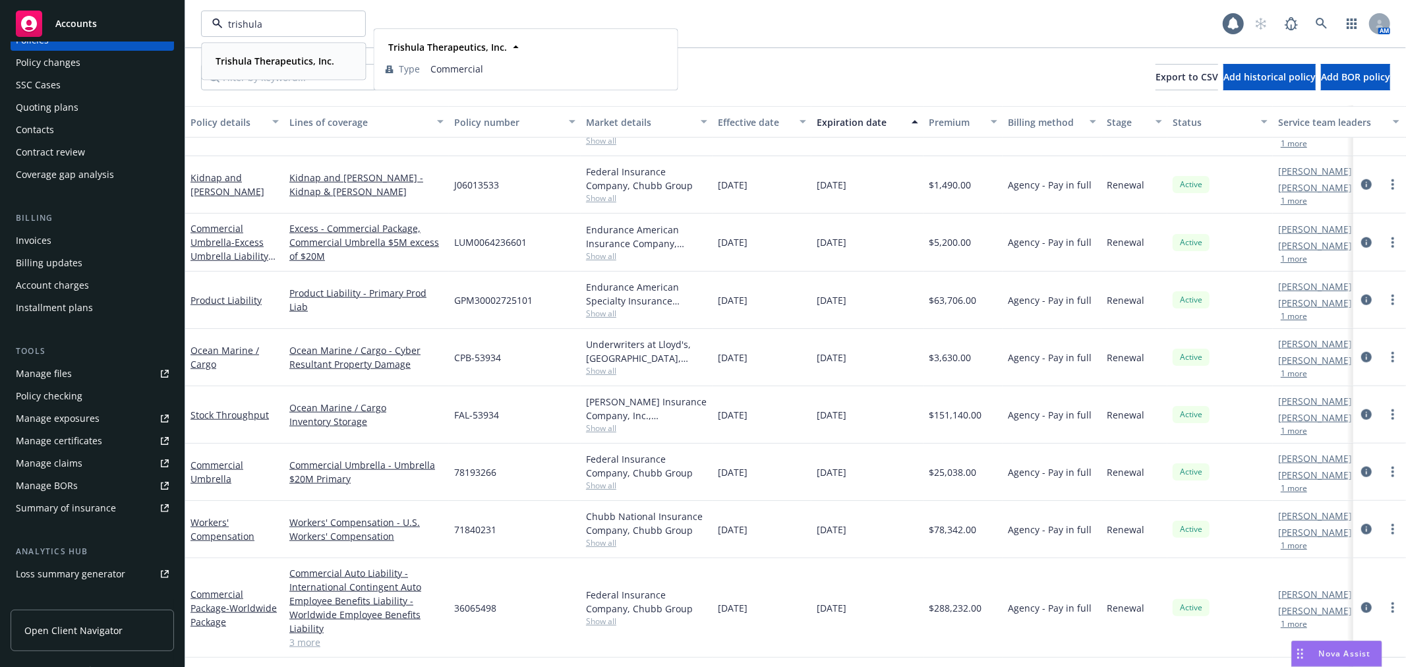
click at [262, 63] on strong "Trishula Therapeutics, Inc." at bounding box center [275, 61] width 119 height 13
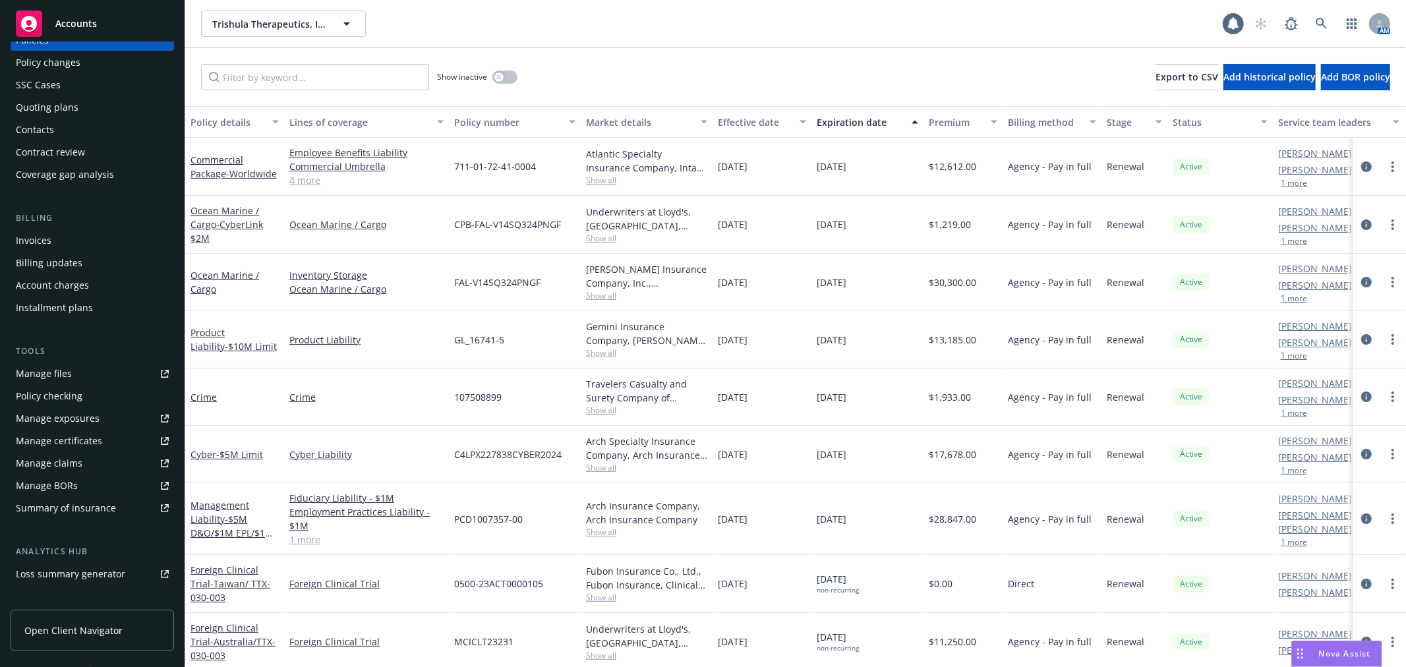
click at [62, 102] on div "Quoting plans" at bounding box center [47, 107] width 63 height 21
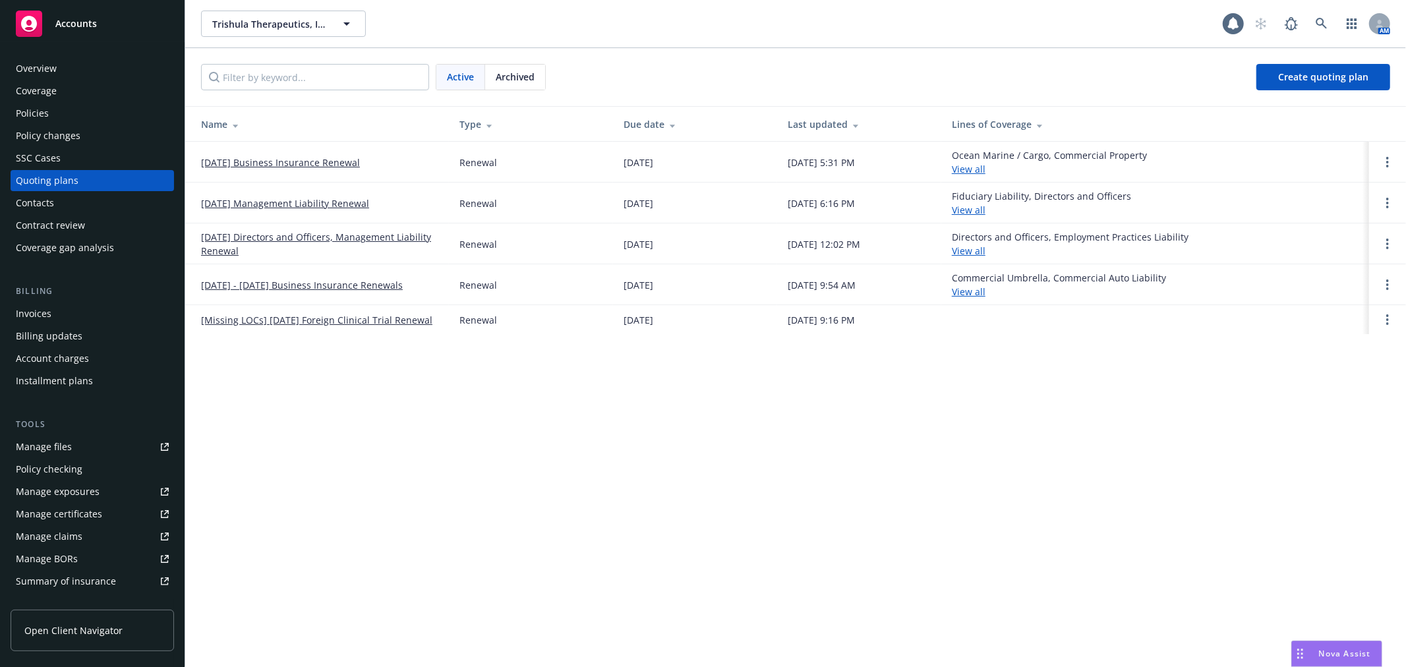
click at [301, 156] on link "[DATE] Business Insurance Renewal" at bounding box center [280, 163] width 159 height 14
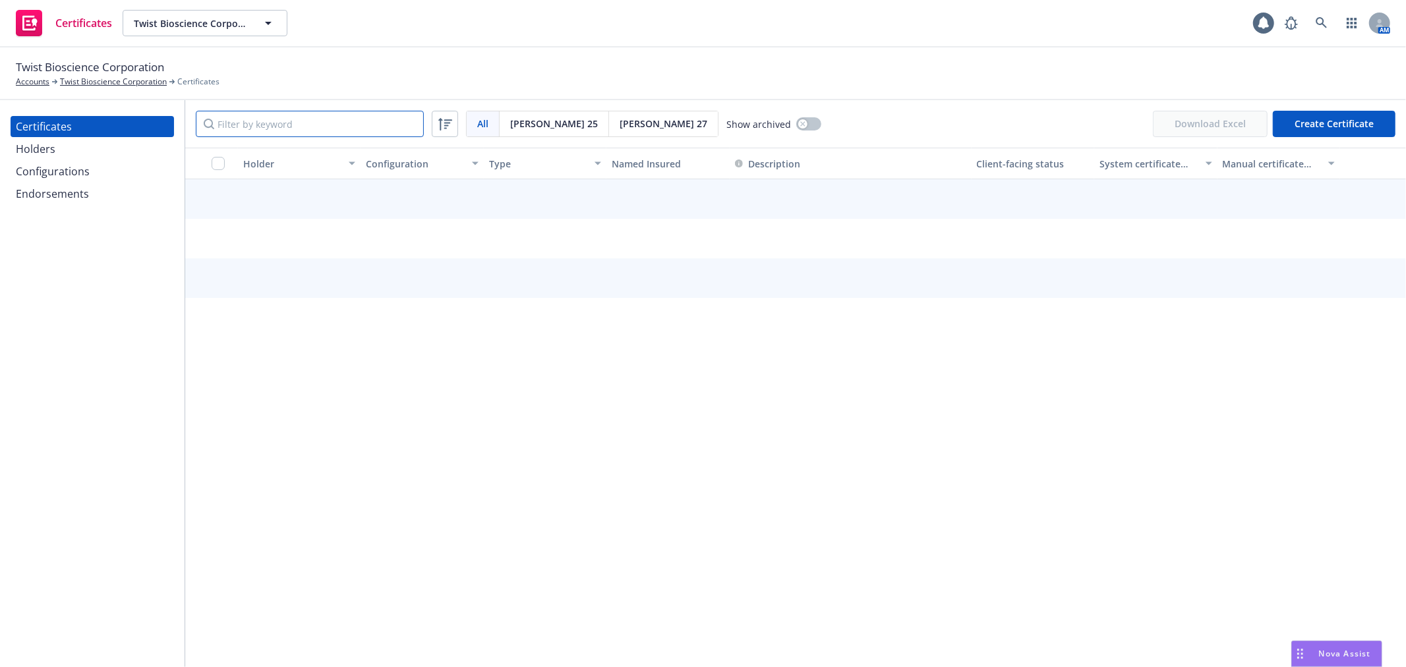
click at [278, 127] on input "Filter by keyword" at bounding box center [310, 124] width 228 height 26
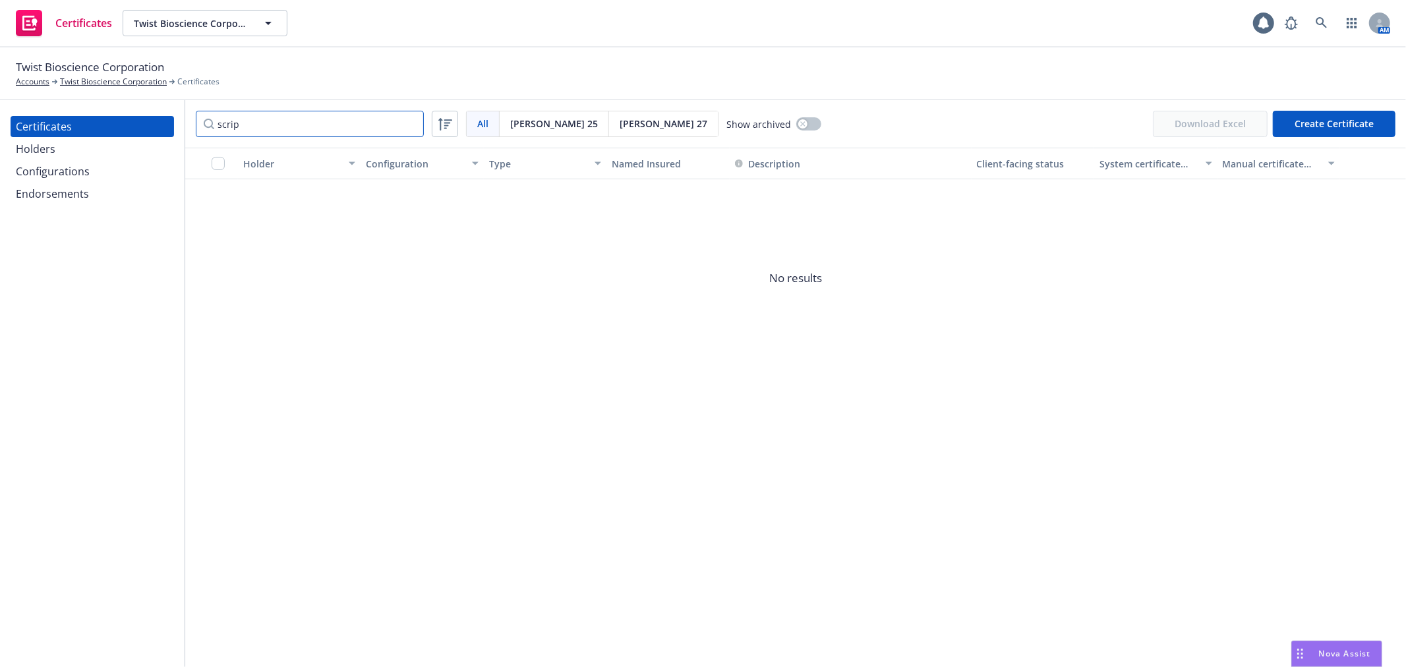
type input "scrip"
click at [71, 146] on div "Holders" at bounding box center [92, 148] width 153 height 21
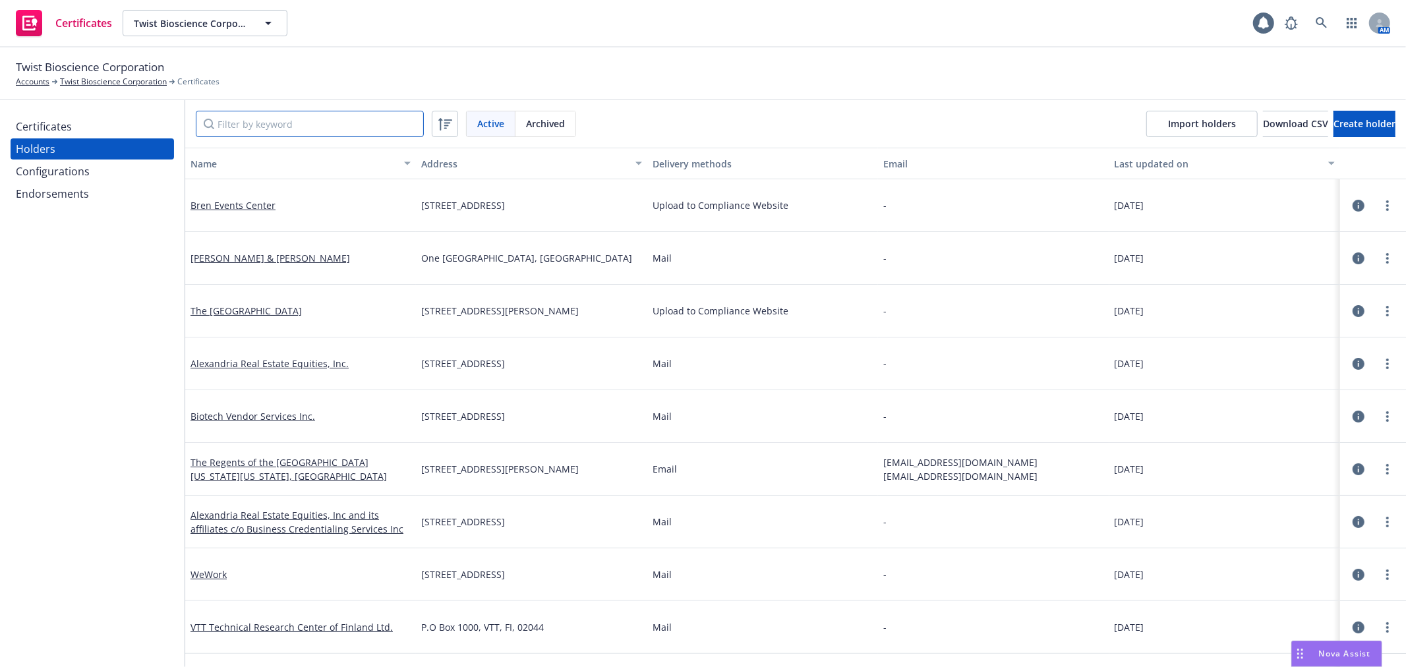
click at [268, 121] on input "Filter by keyword" at bounding box center [310, 124] width 228 height 26
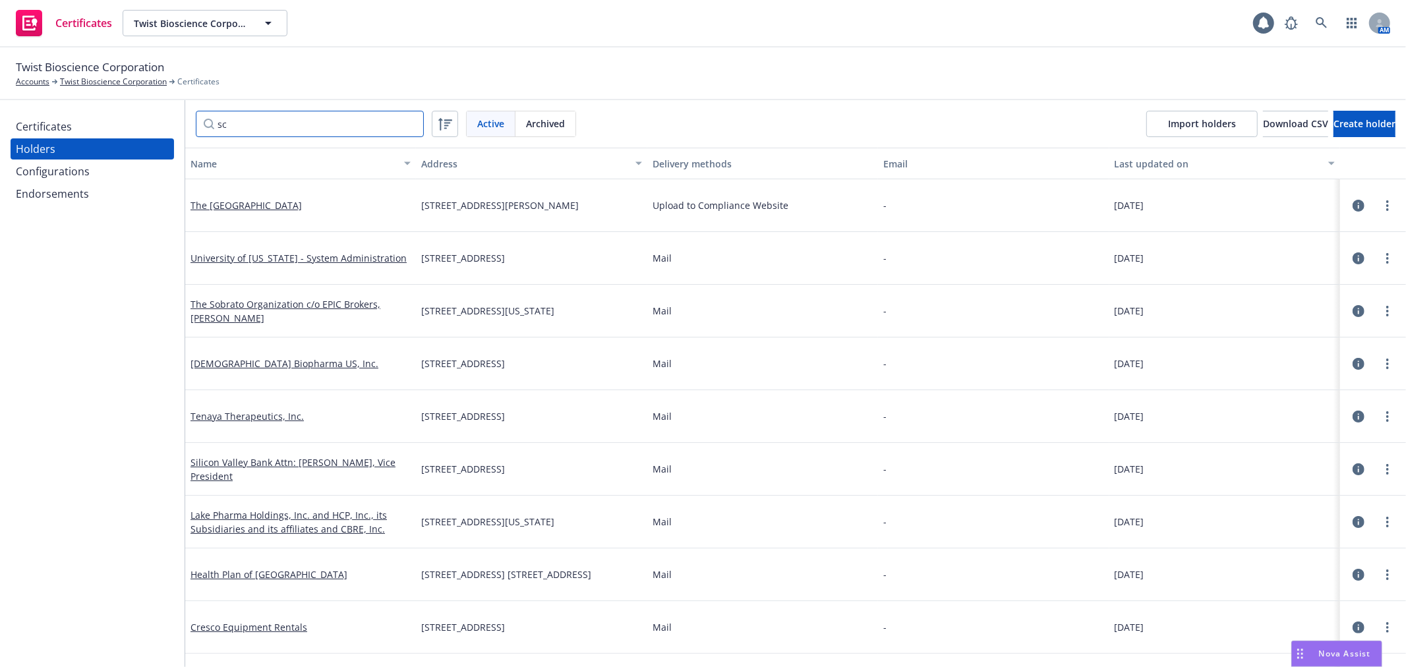
type input "s"
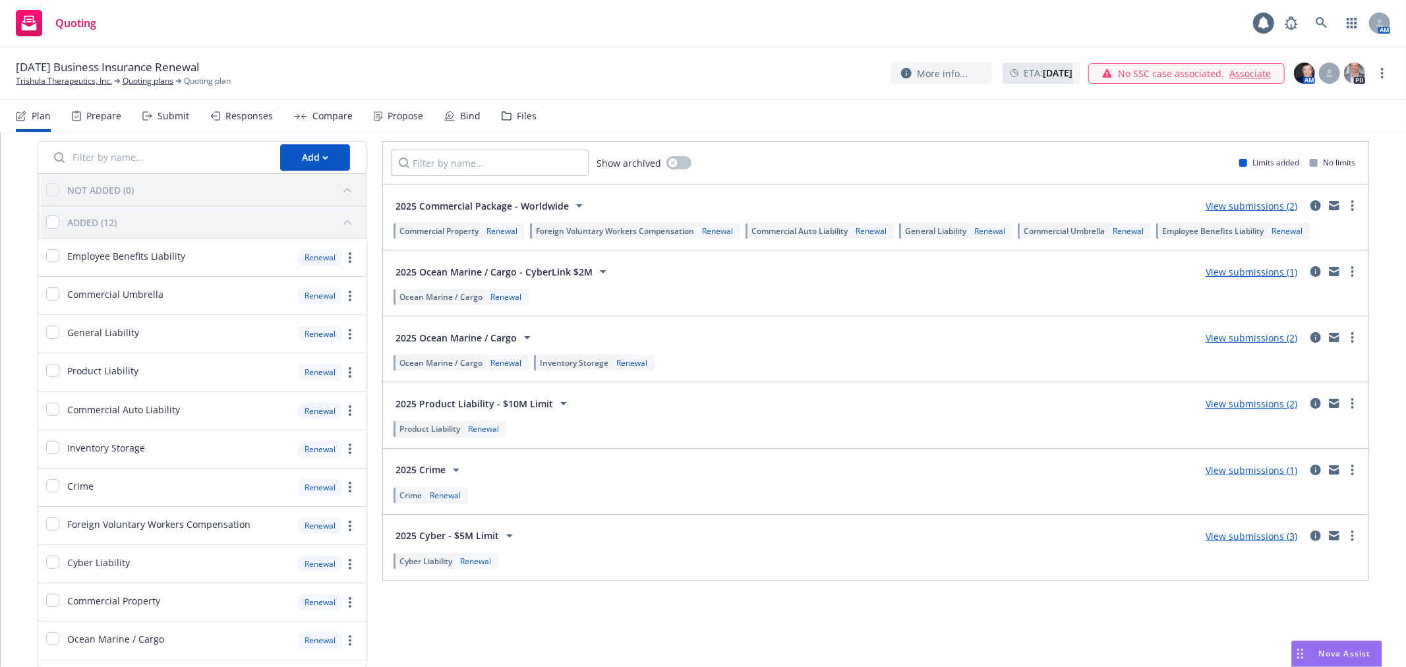
scroll to position [73, 0]
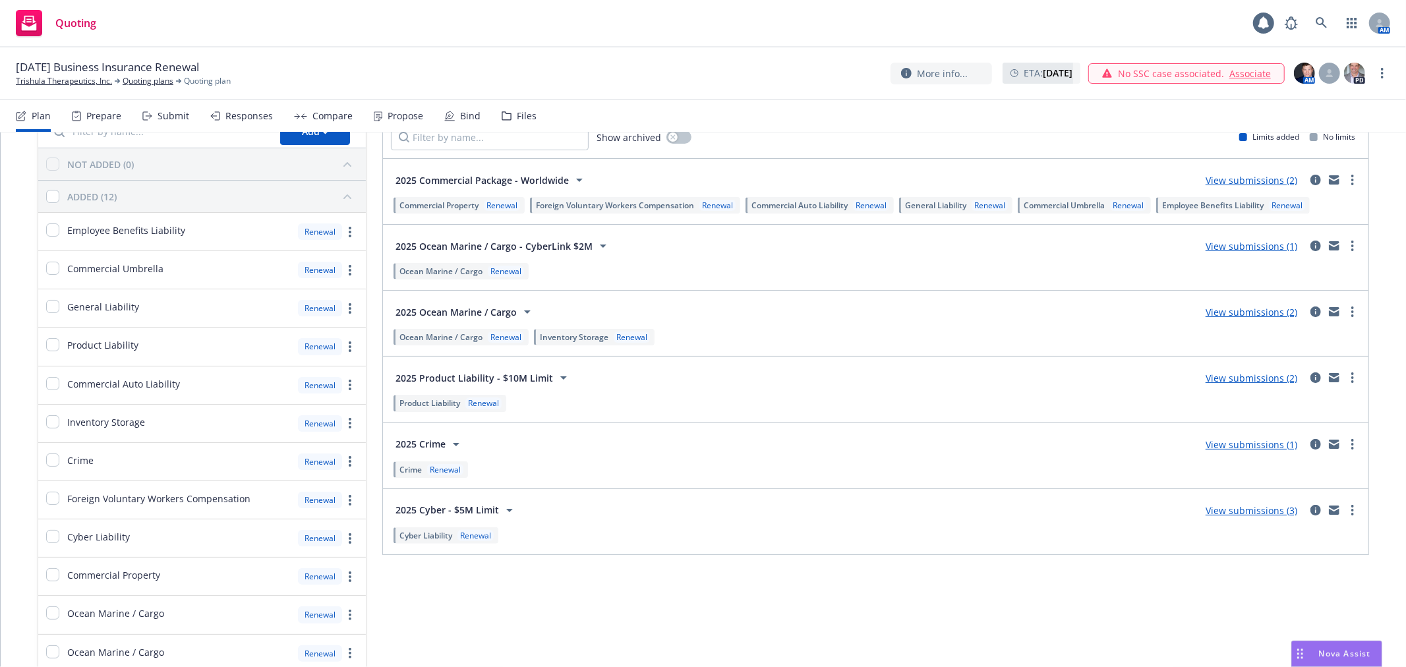
click at [1249, 312] on link "View submissions (2)" at bounding box center [1252, 312] width 92 height 13
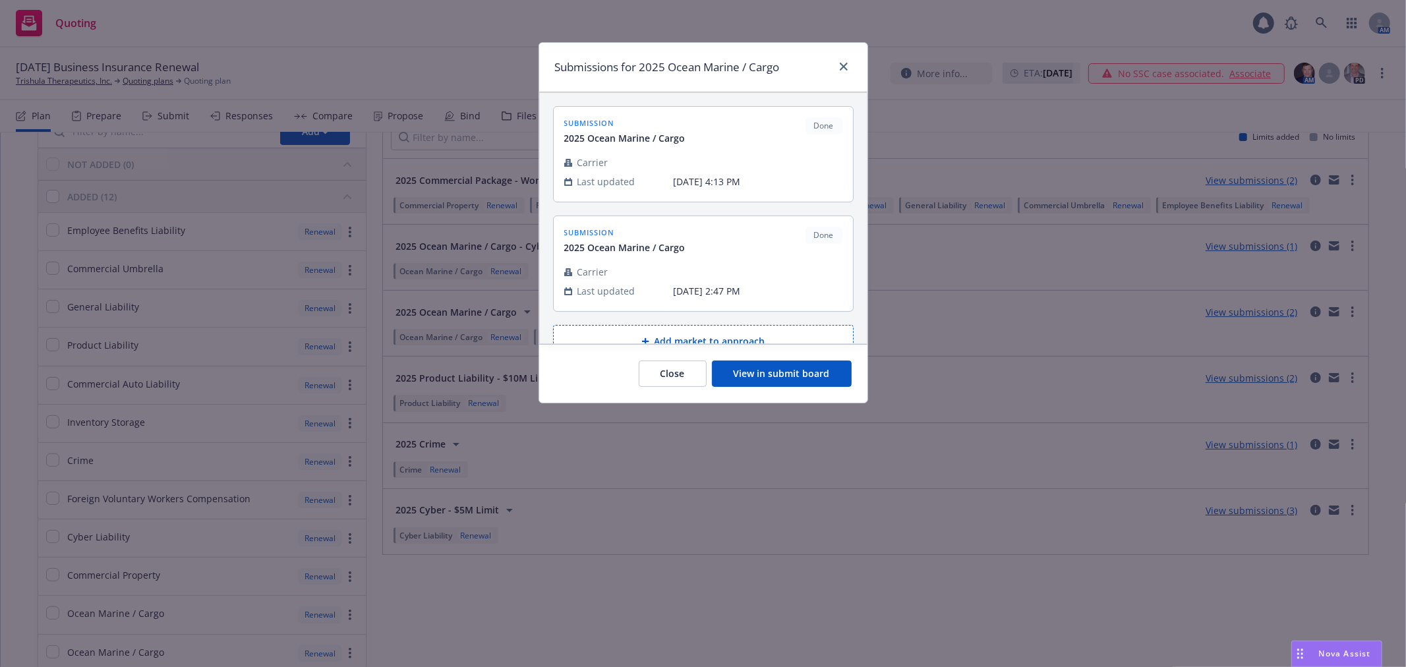
click at [840, 55] on div "Submissions for 2025 Ocean Marine / Cargo" at bounding box center [703, 67] width 328 height 49
click at [843, 64] on icon "close" at bounding box center [844, 67] width 8 height 8
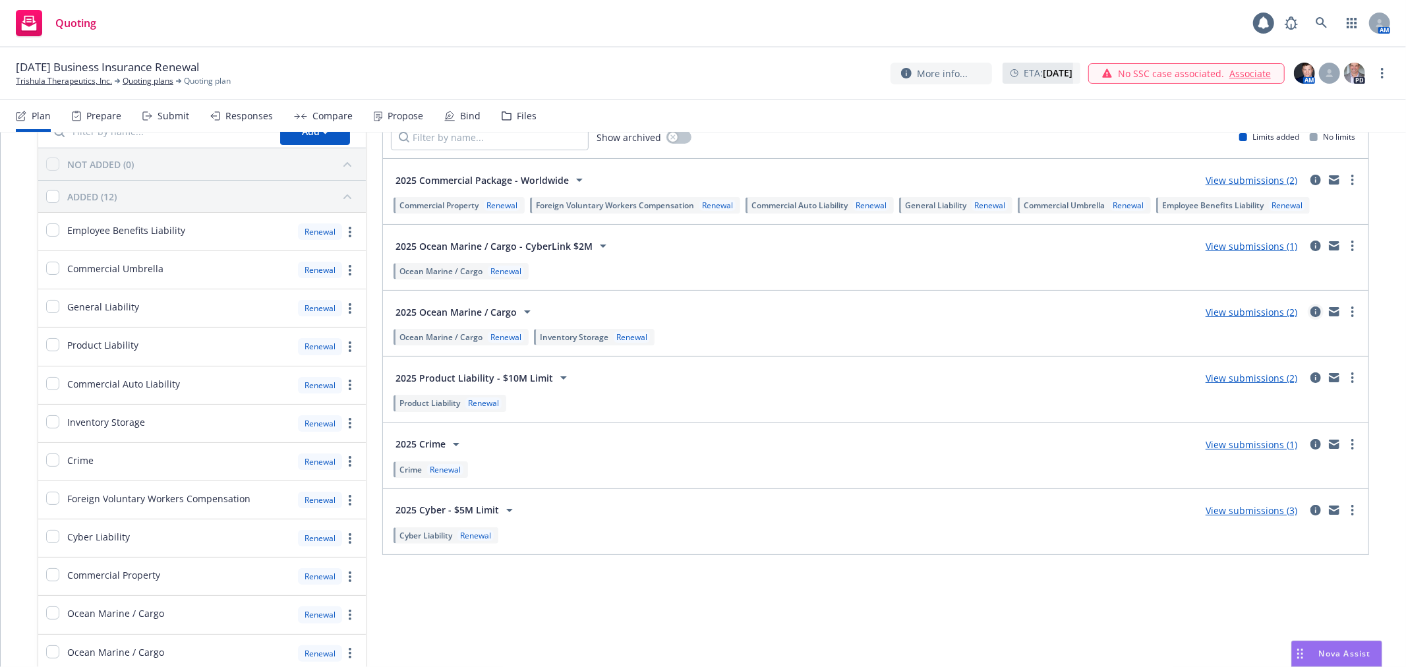
click at [1311, 312] on icon "circleInformation" at bounding box center [1316, 312] width 11 height 11
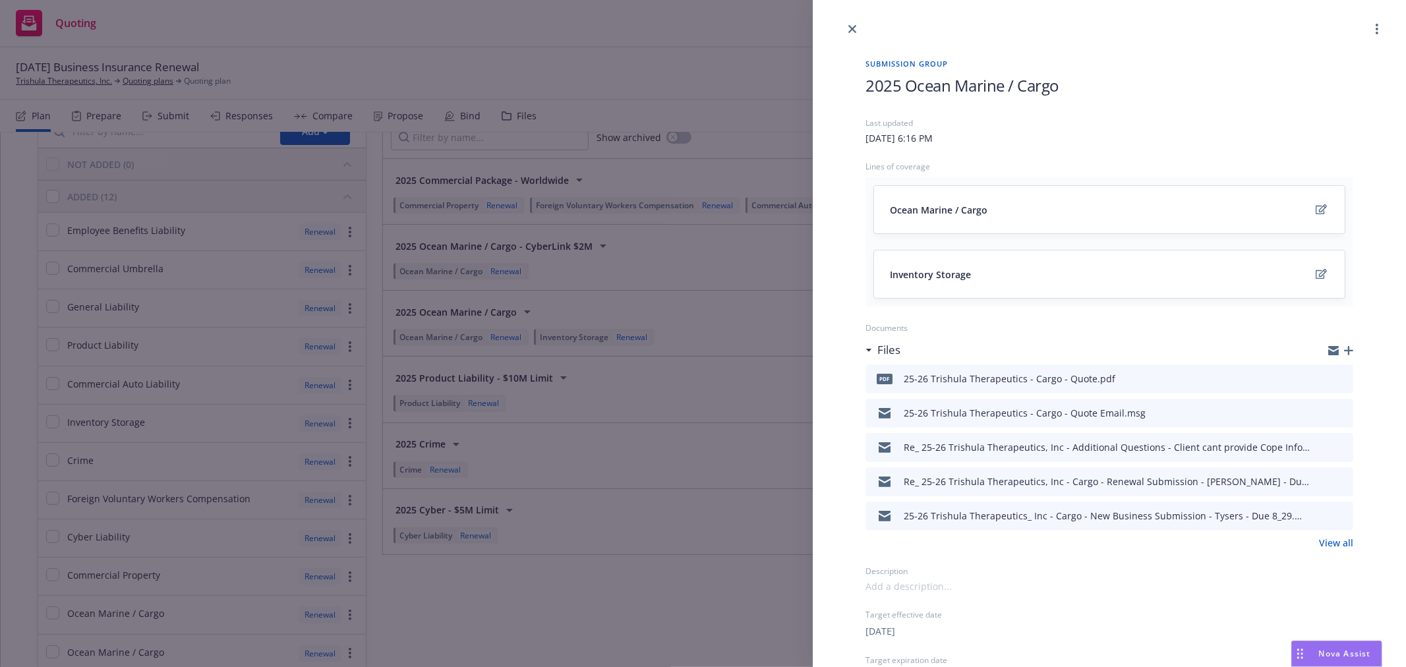
click at [1335, 378] on icon "preview file" at bounding box center [1341, 378] width 12 height 9
click at [858, 30] on link "close" at bounding box center [852, 29] width 16 height 16
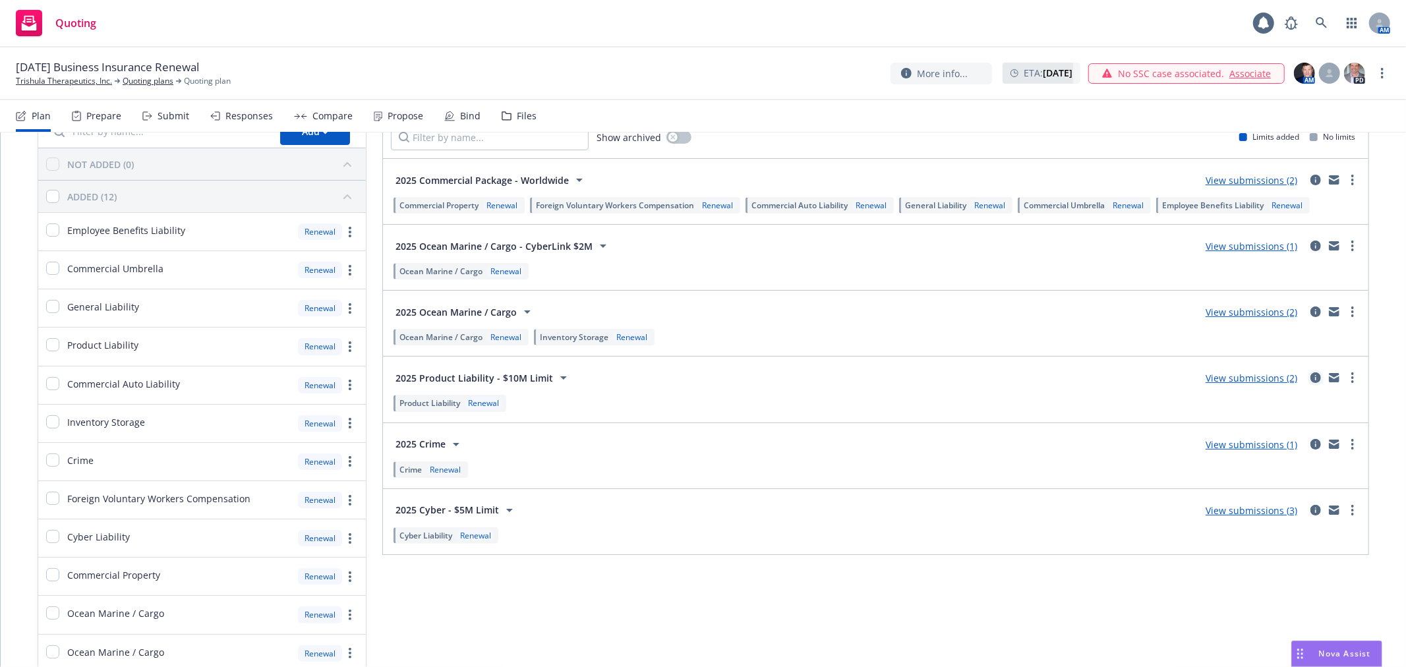
click at [1311, 377] on icon "circleInformation" at bounding box center [1316, 377] width 11 height 11
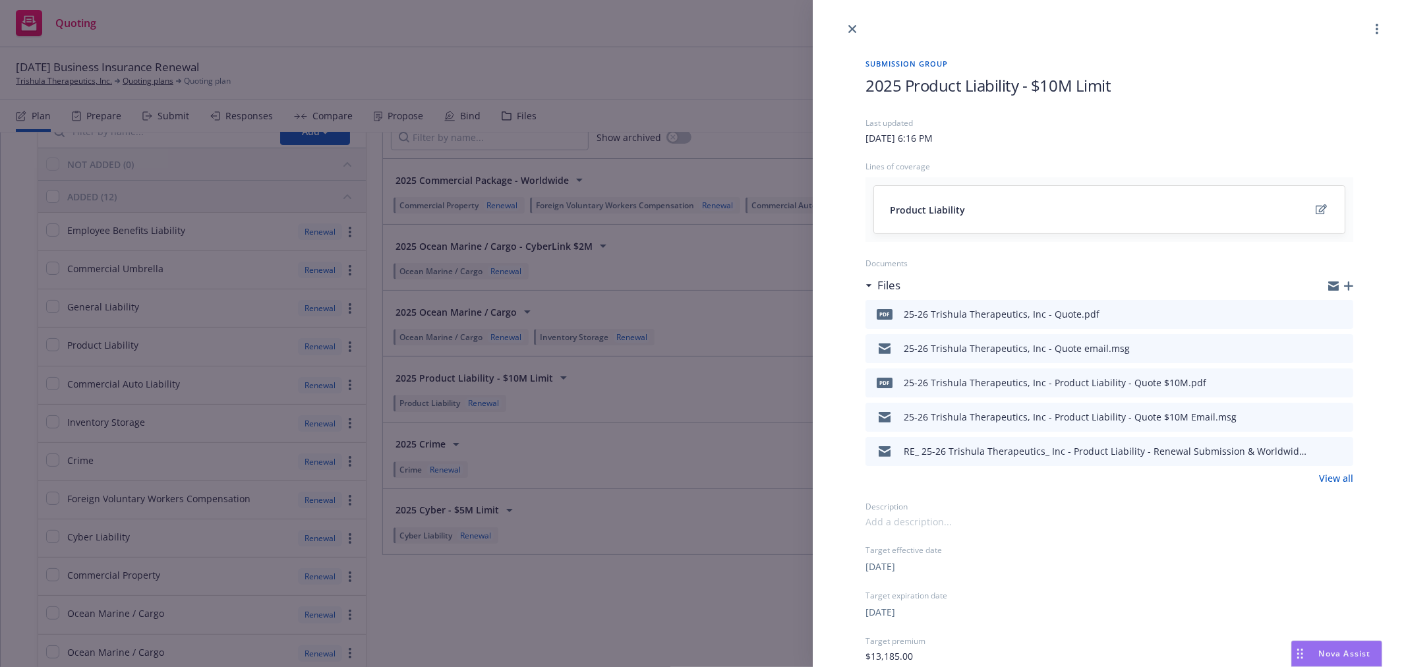
click at [1335, 379] on icon "preview file" at bounding box center [1341, 382] width 12 height 9
click at [1335, 312] on icon "preview file" at bounding box center [1341, 313] width 12 height 9
click at [853, 26] on icon "close" at bounding box center [852, 29] width 8 height 8
